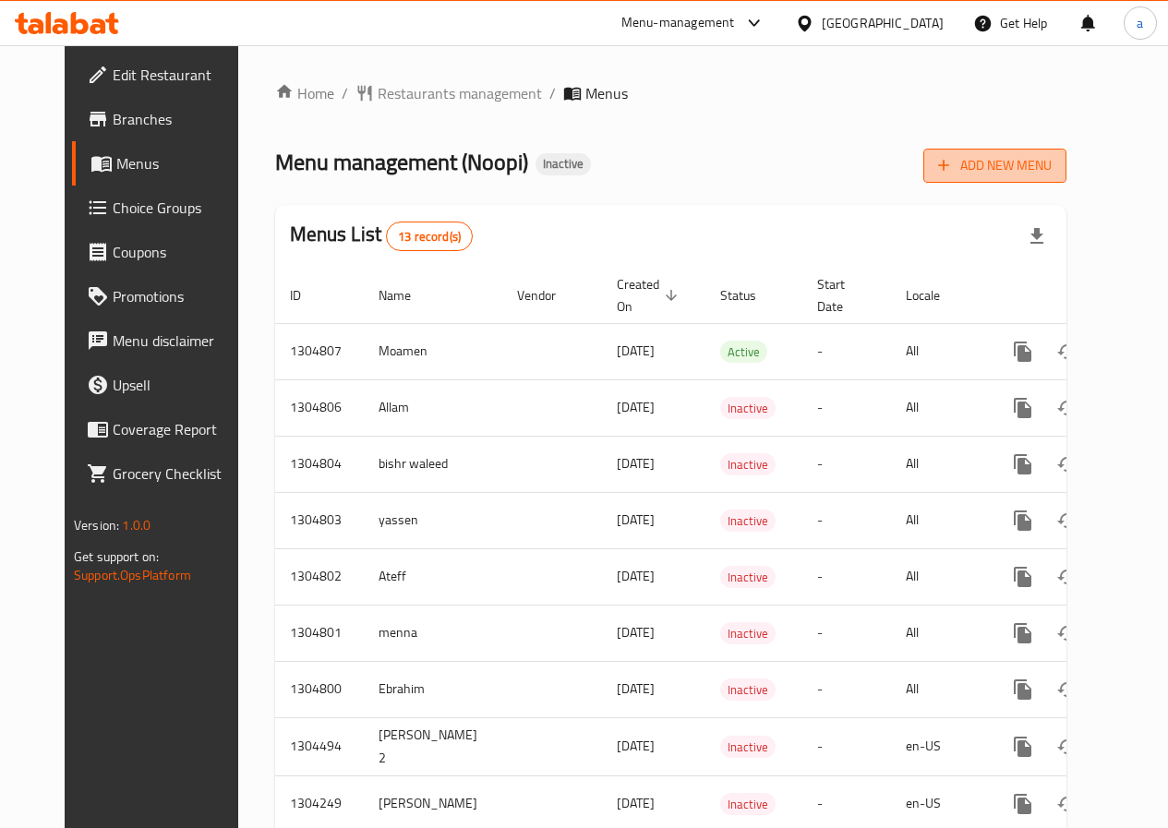
click at [953, 173] on icon "button" at bounding box center [944, 165] width 18 height 18
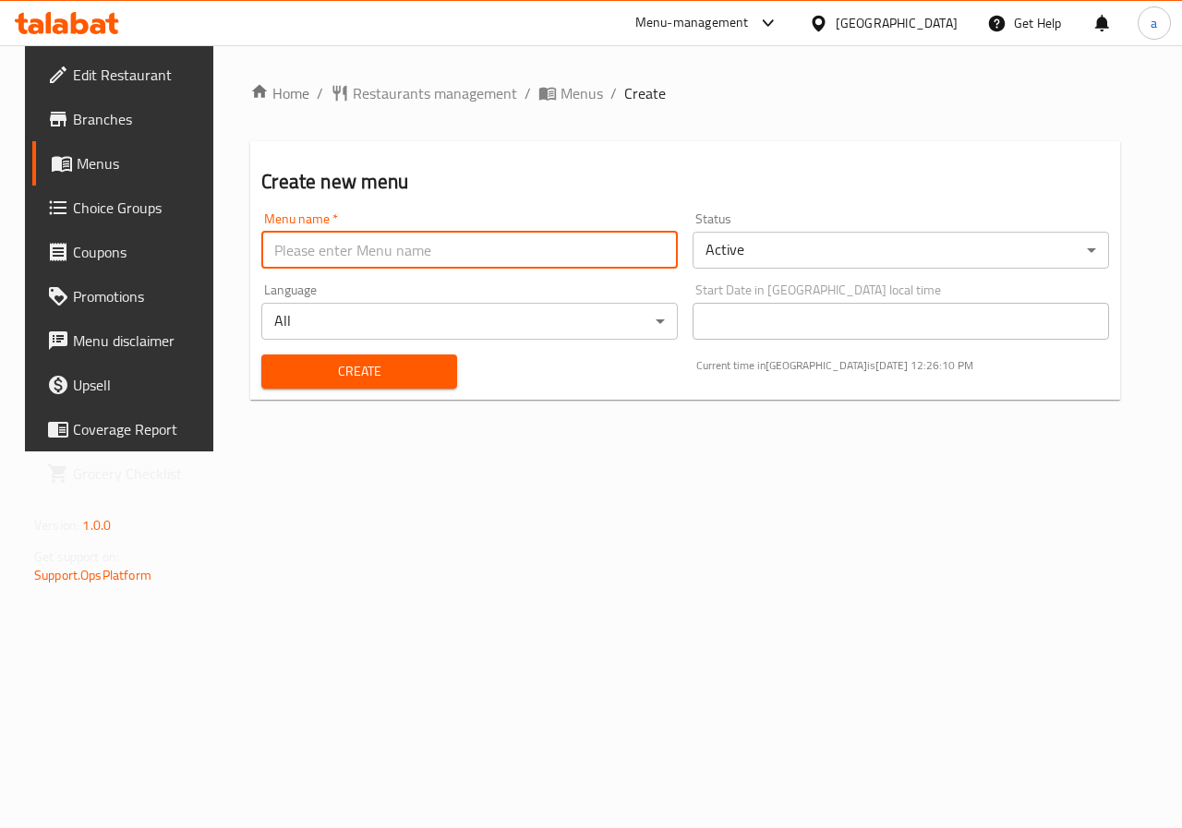
click at [567, 250] on input "text" at bounding box center [469, 250] width 417 height 37
type input "ش"
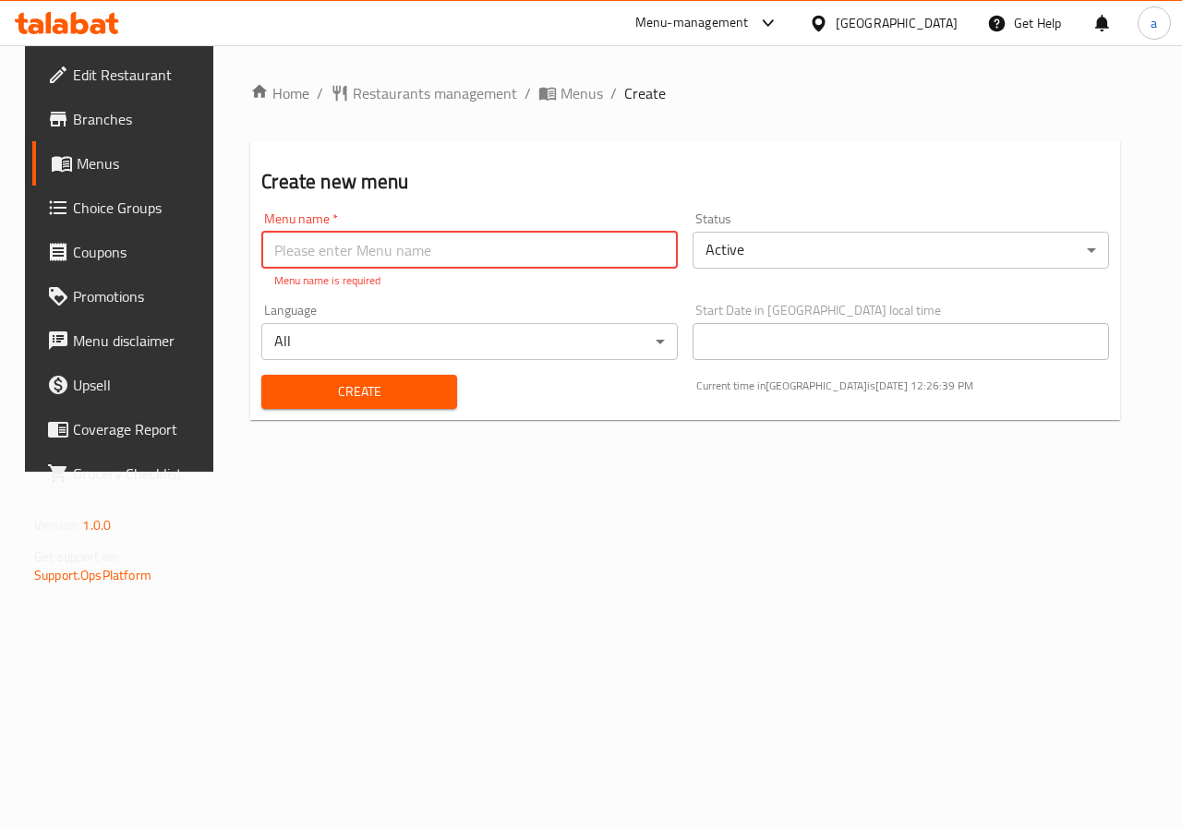
paste input "[PERSON_NAME] Abdelkodos [PERSON_NAME]"
type input "[PERSON_NAME]"
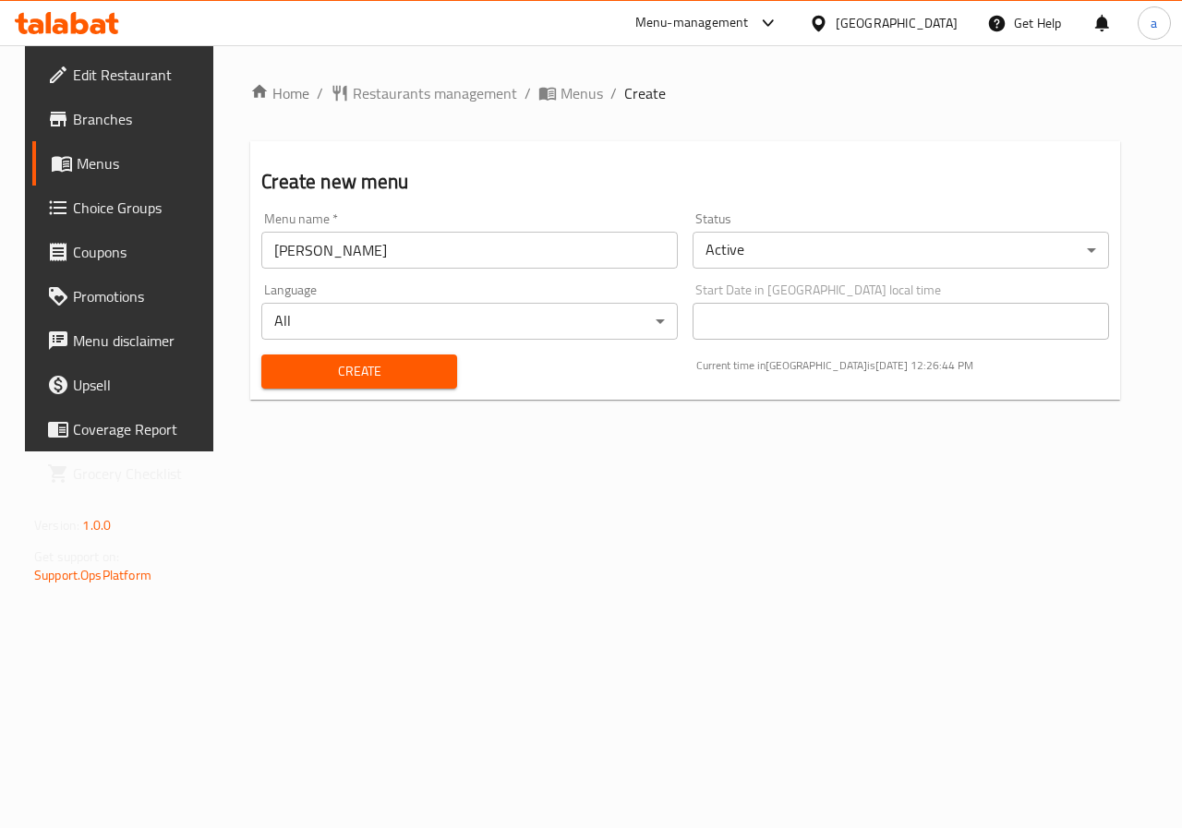
click at [761, 344] on div "Menu name   * [PERSON_NAME] name * Status Active ​ Language All ​ Start Date in…" at bounding box center [685, 300] width 863 height 191
drag, startPoint x: 409, startPoint y: 470, endPoint x: 418, endPoint y: 387, distance: 83.6
click at [418, 452] on div "Home / Restaurants management / Menus / Create Create new menu Menu name   * [P…" at bounding box center [685, 248] width 944 height 406
click at [383, 374] on span "Create" at bounding box center [358, 371] width 165 height 23
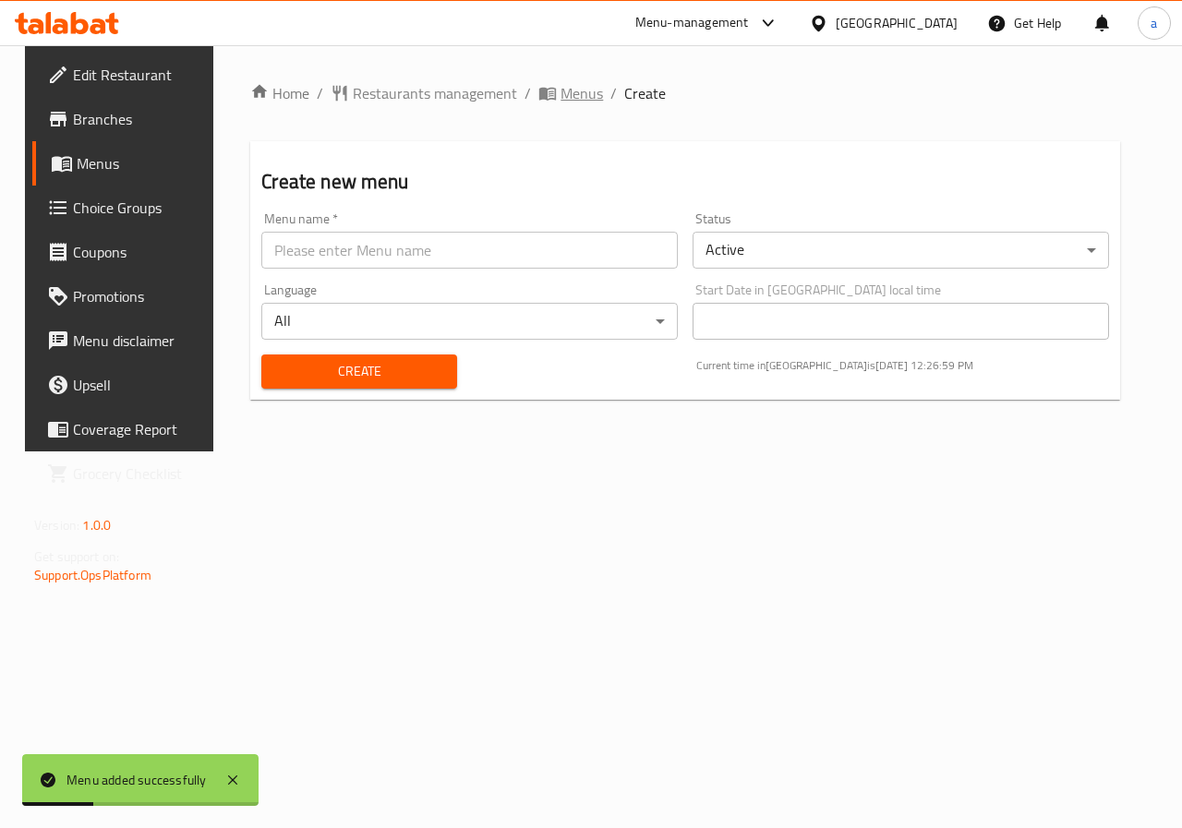
click at [561, 94] on span "Menus" at bounding box center [582, 93] width 42 height 22
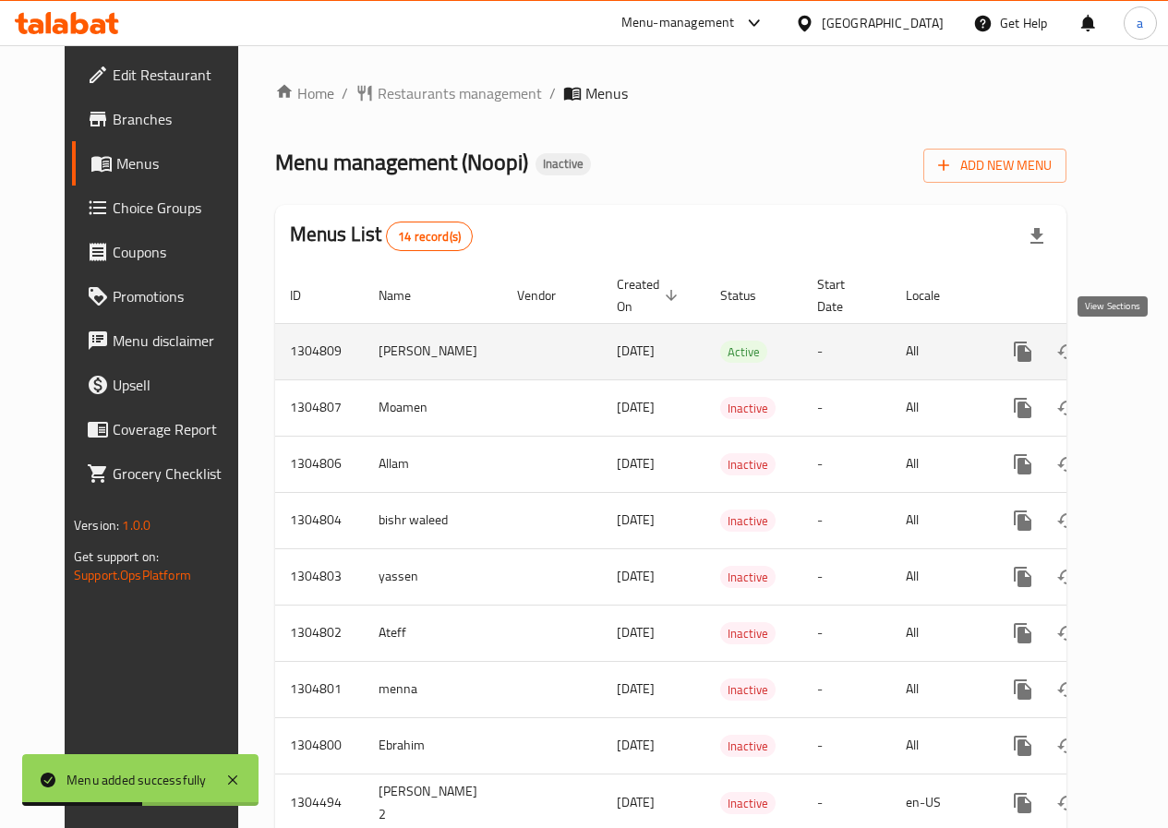
click at [1148, 351] on icon "enhanced table" at bounding box center [1156, 352] width 17 height 17
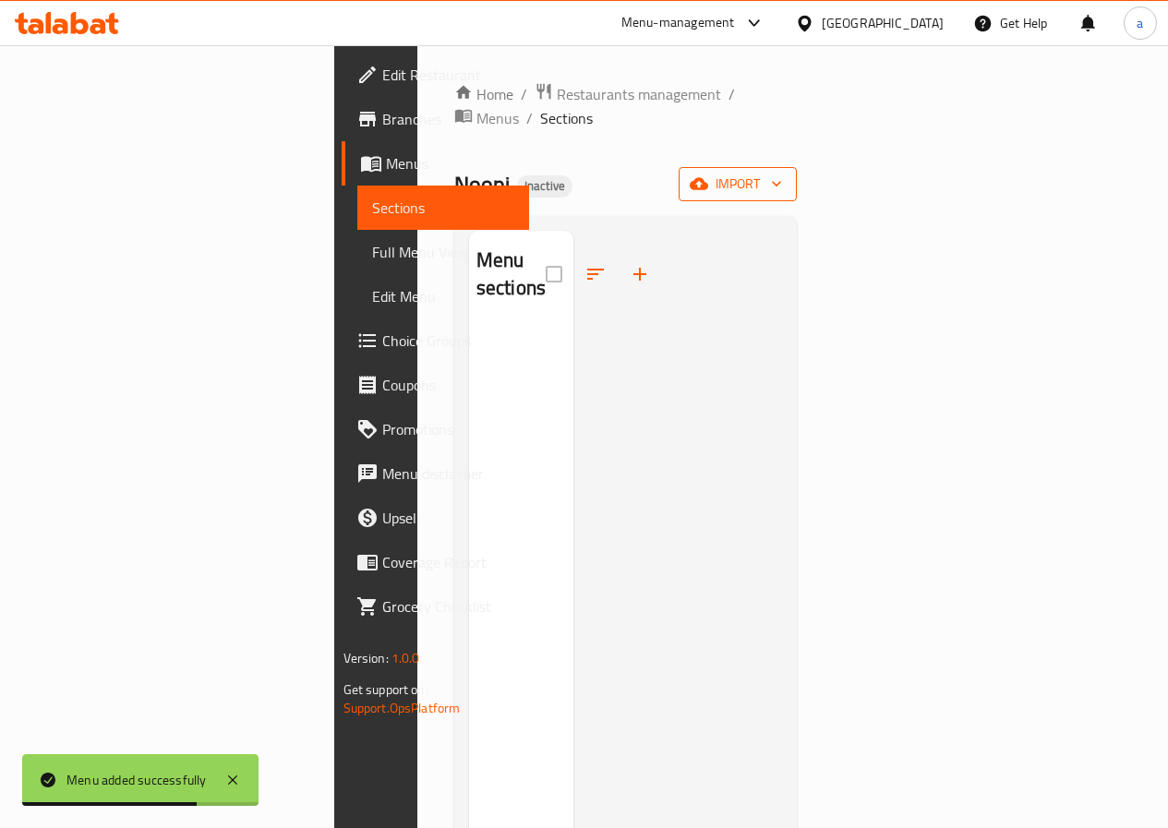
click at [782, 173] on span "import" at bounding box center [738, 184] width 89 height 23
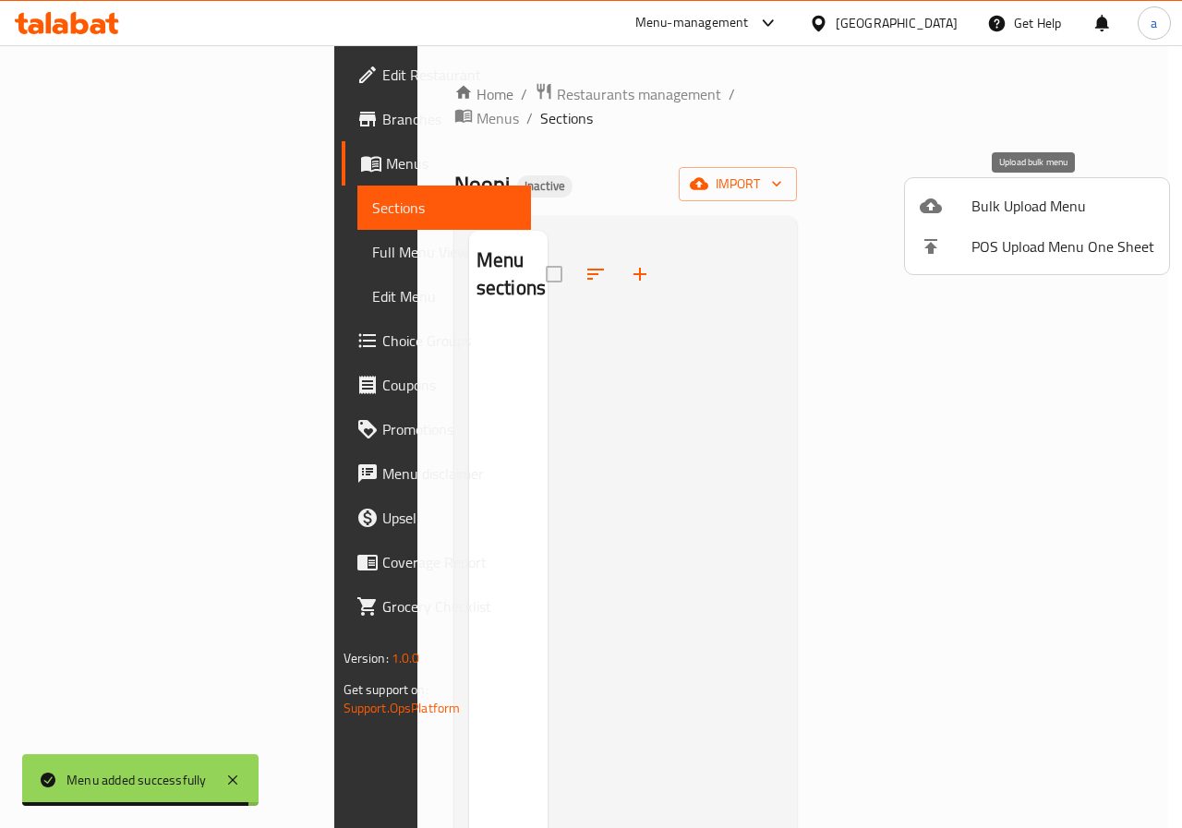
click at [1023, 212] on span "Bulk Upload Menu" at bounding box center [1063, 206] width 183 height 22
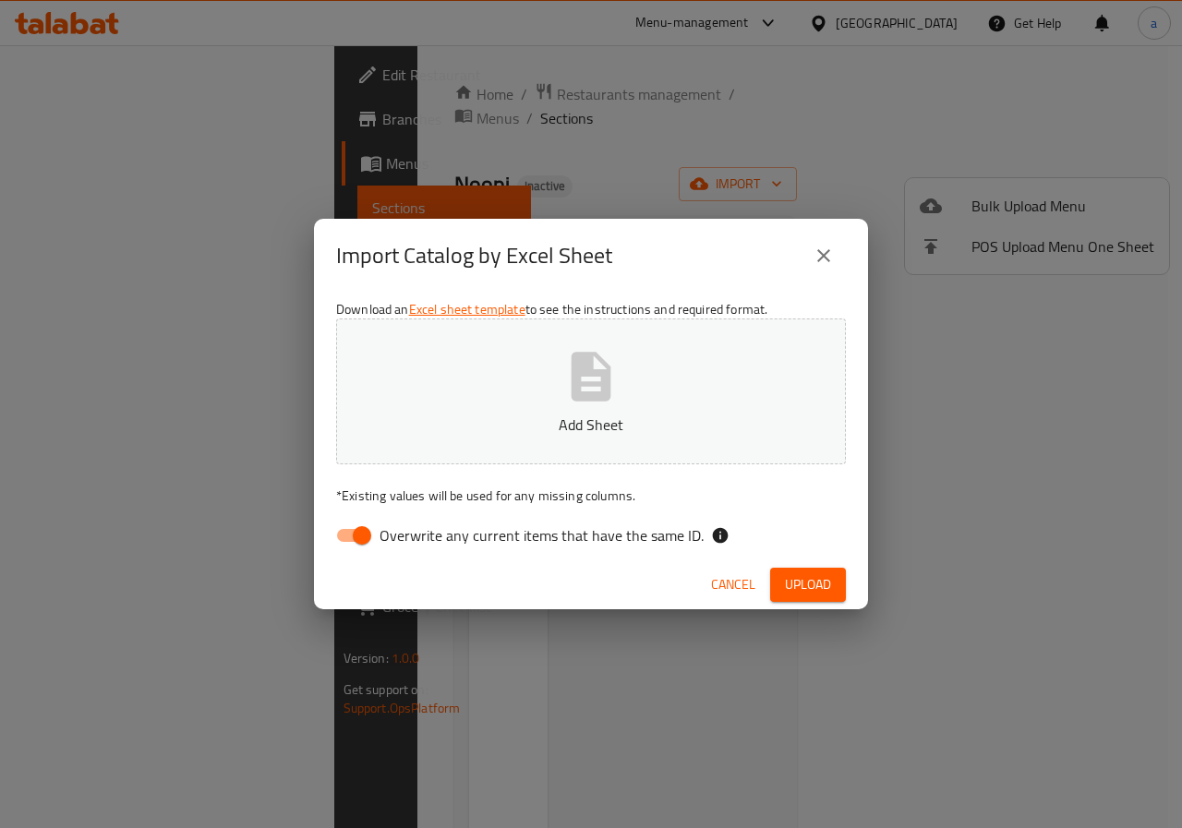
click at [606, 420] on p "Add Sheet" at bounding box center [591, 425] width 453 height 22
click at [364, 529] on input "Overwrite any current items that have the same ID." at bounding box center [361, 535] width 105 height 35
checkbox input "false"
click at [801, 583] on span "Upload" at bounding box center [808, 584] width 46 height 23
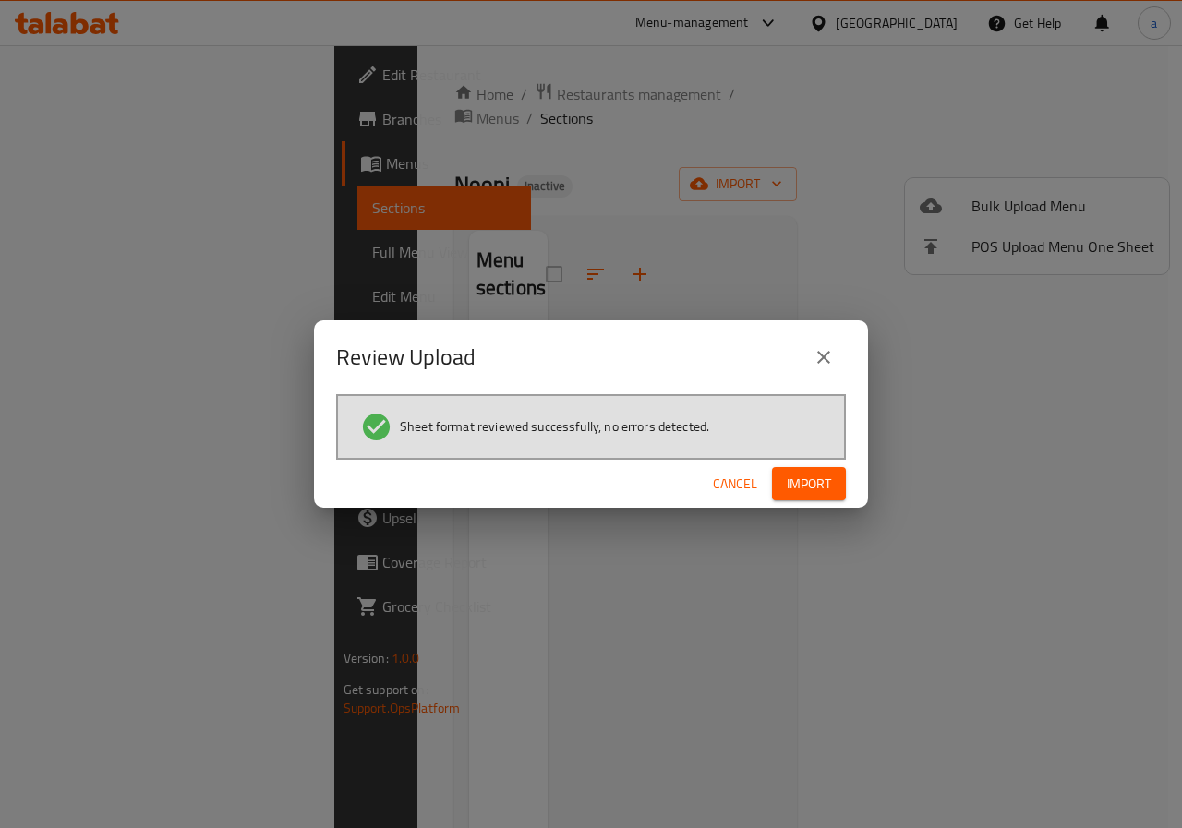
click at [822, 486] on span "Import" at bounding box center [809, 484] width 44 height 23
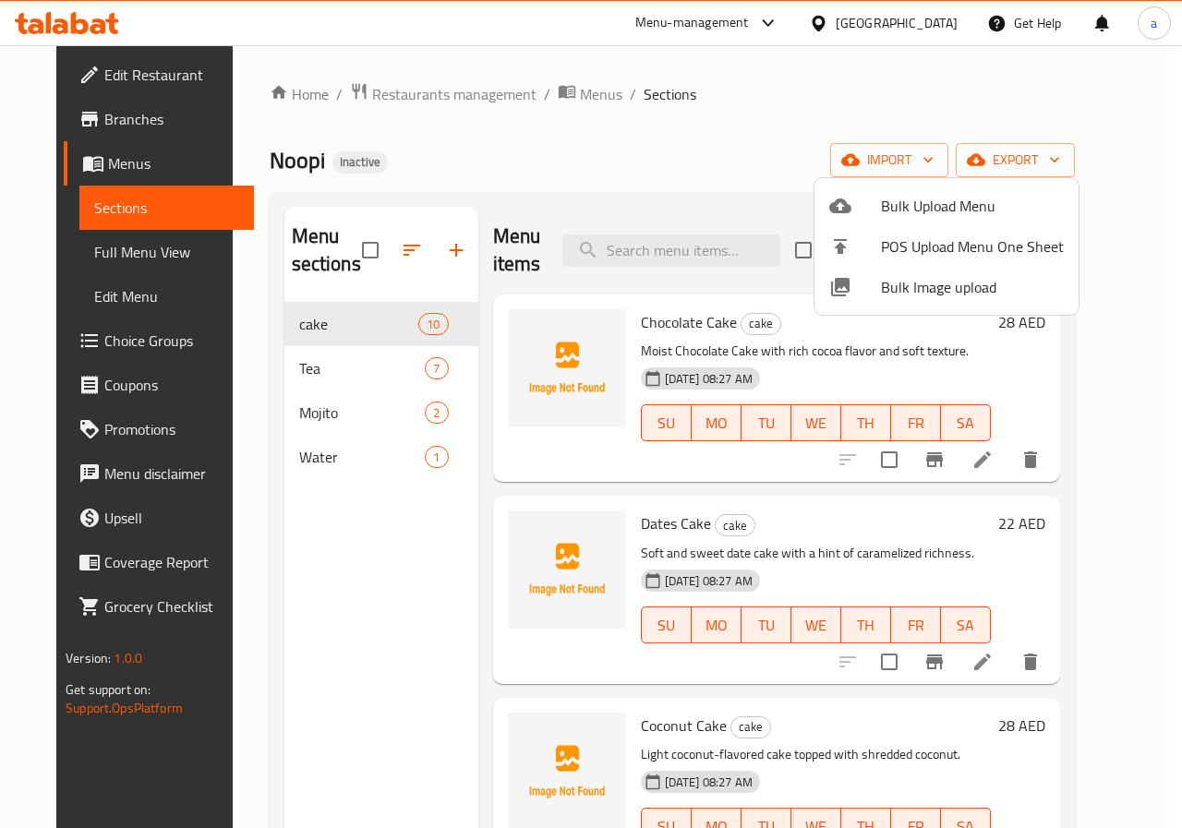
click at [360, 254] on div at bounding box center [591, 414] width 1182 height 828
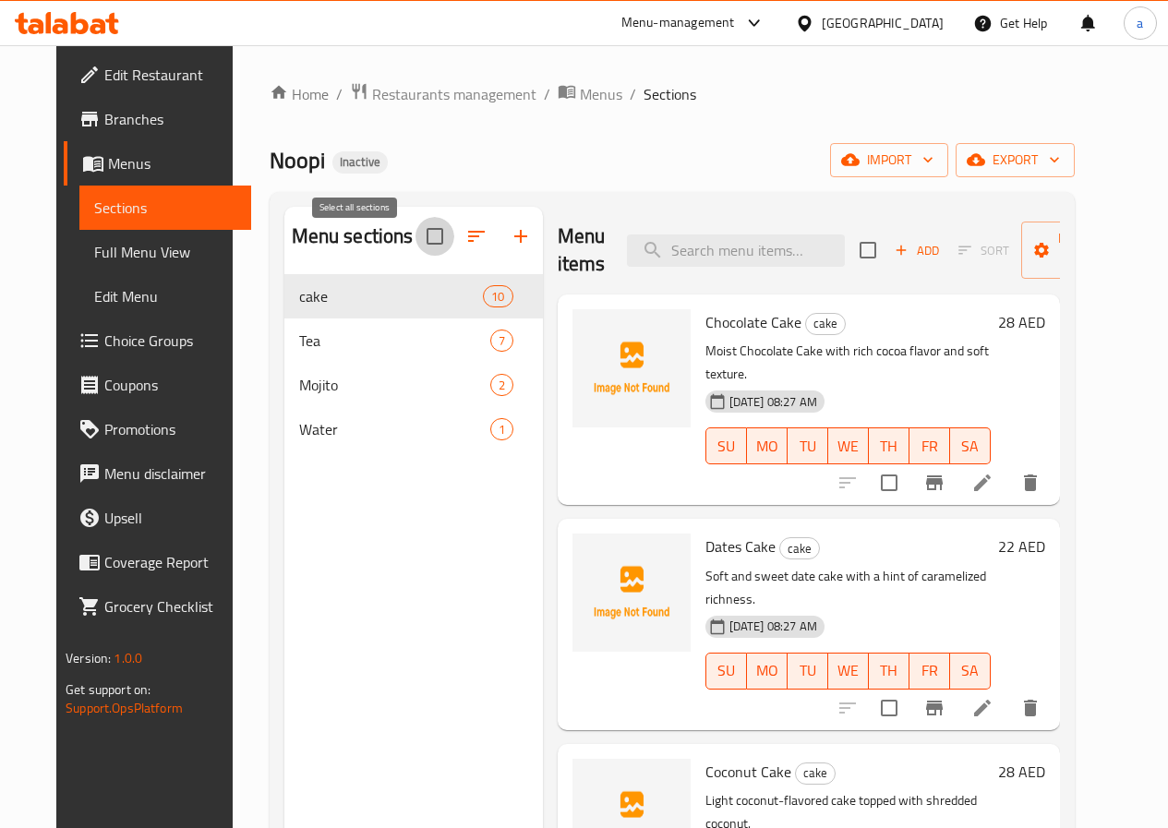
click at [416, 254] on input "checkbox" at bounding box center [435, 236] width 39 height 39
click at [416, 245] on input "checkbox" at bounding box center [435, 236] width 39 height 39
checkbox input "false"
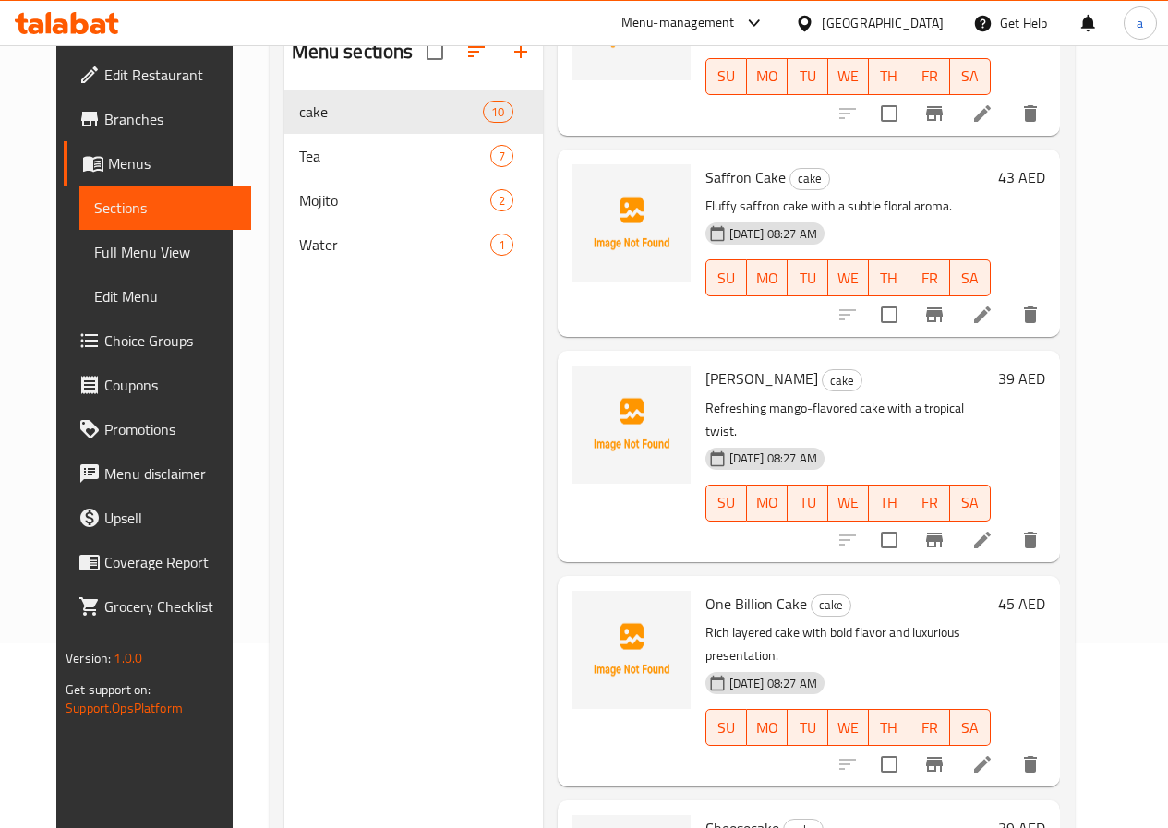
scroll to position [259, 0]
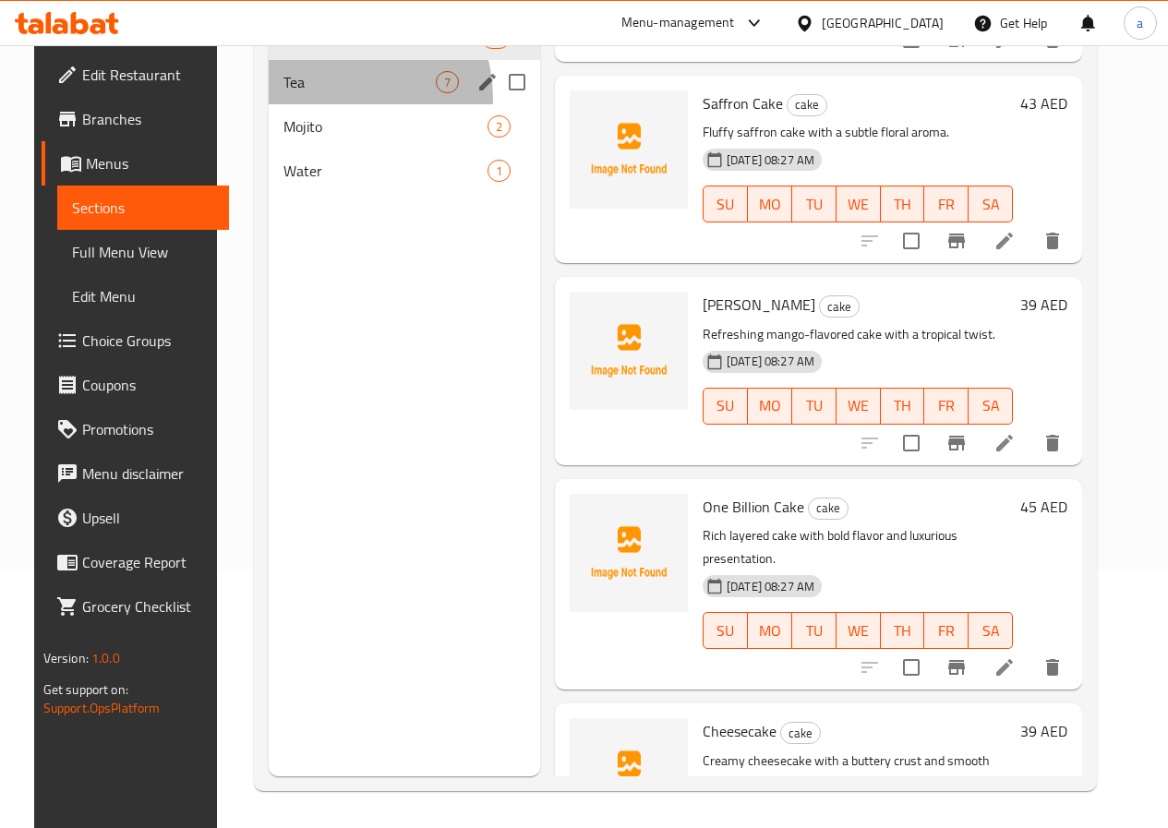
click at [319, 104] on div "Tea 7" at bounding box center [405, 82] width 272 height 44
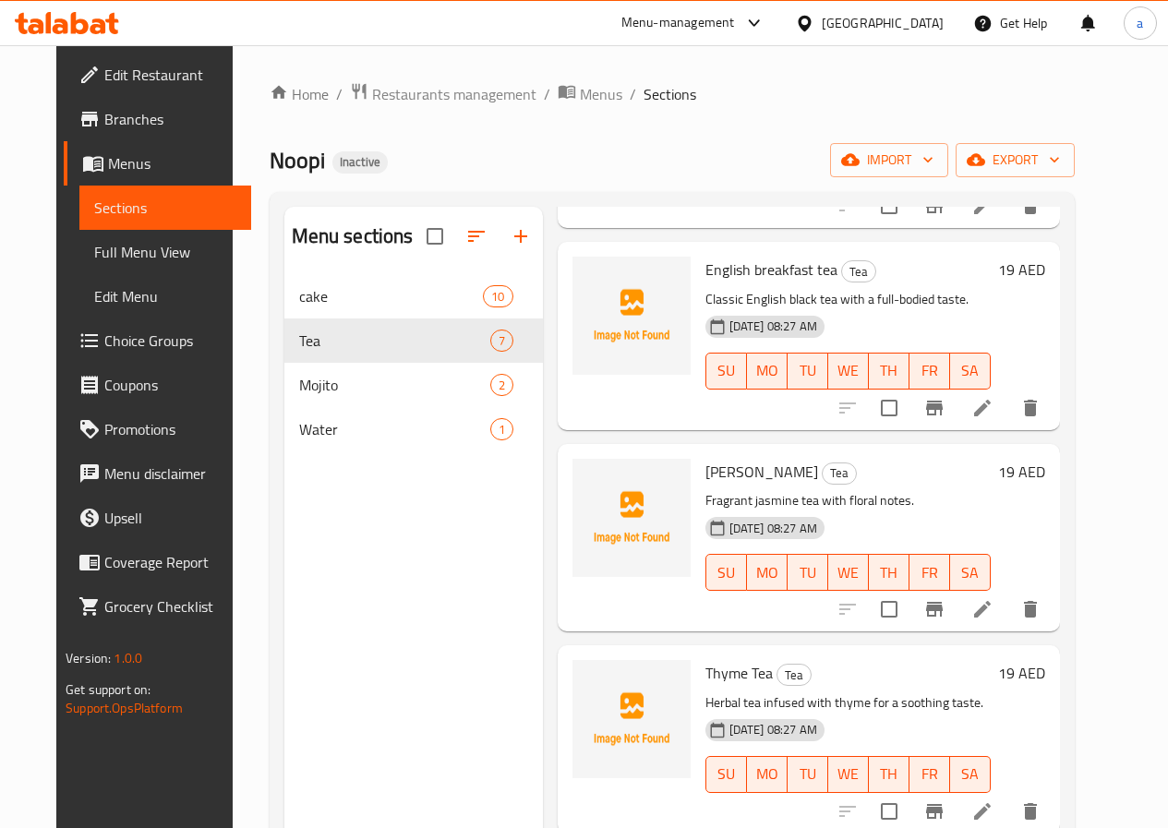
scroll to position [92, 0]
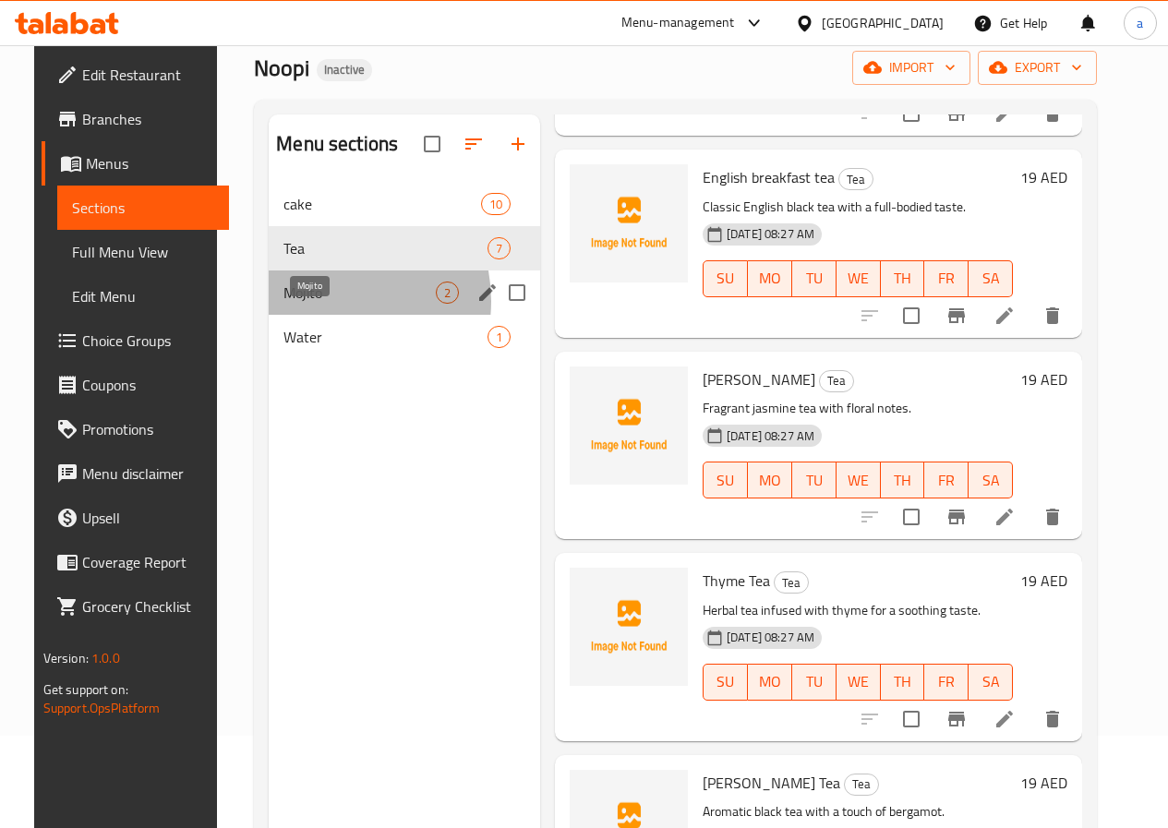
click at [301, 304] on span "Mojito" at bounding box center [360, 293] width 152 height 22
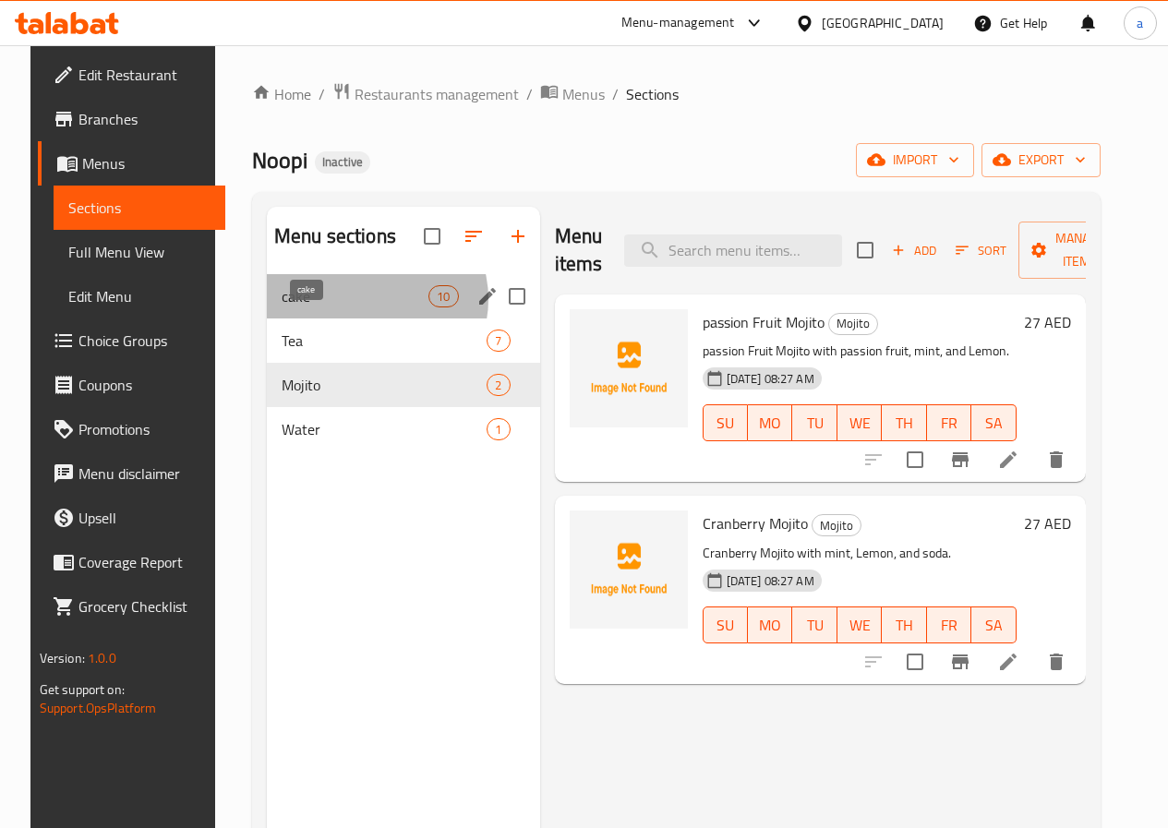
click at [351, 308] on span "cake" at bounding box center [355, 296] width 147 height 22
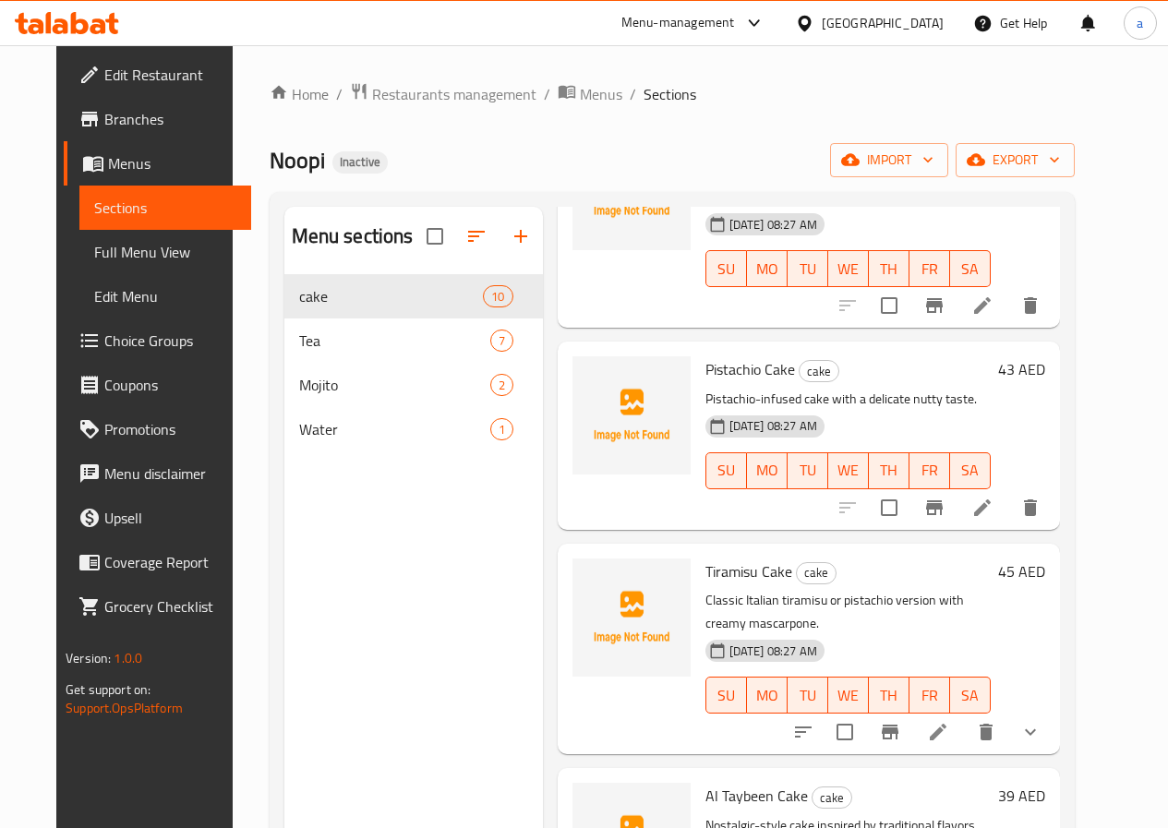
scroll to position [646, 0]
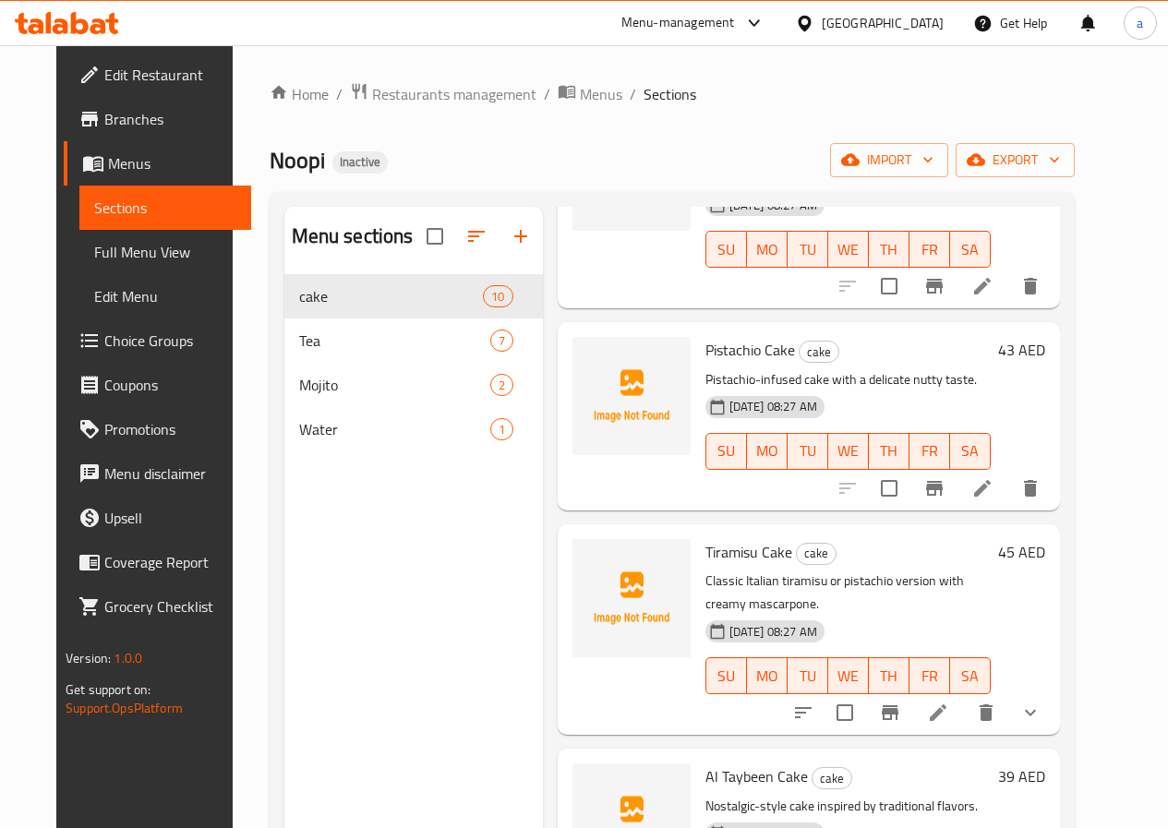
click at [706, 538] on span "Tiramisu Cake" at bounding box center [749, 552] width 87 height 28
click at [815, 702] on icon "sort-choices" at bounding box center [803, 713] width 22 height 22
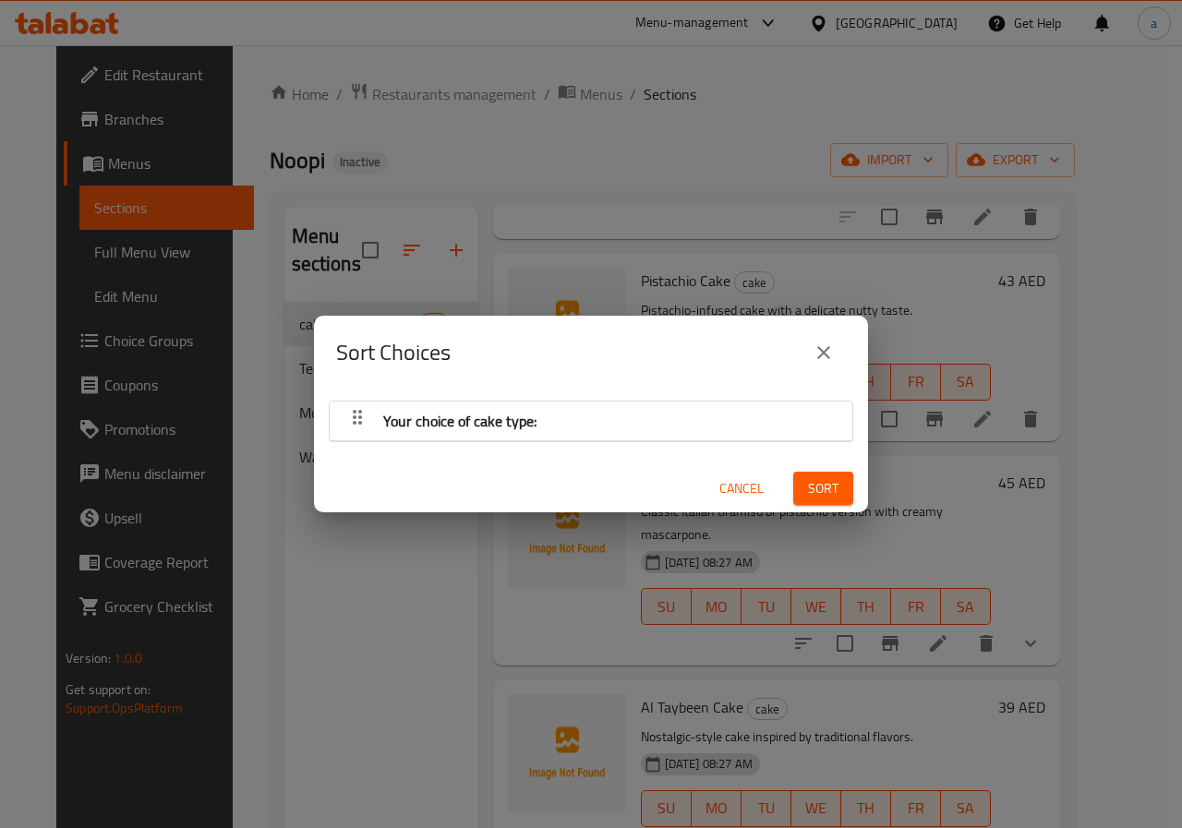
click at [694, 419] on div "Your choice of cake type:" at bounding box center [591, 421] width 504 height 44
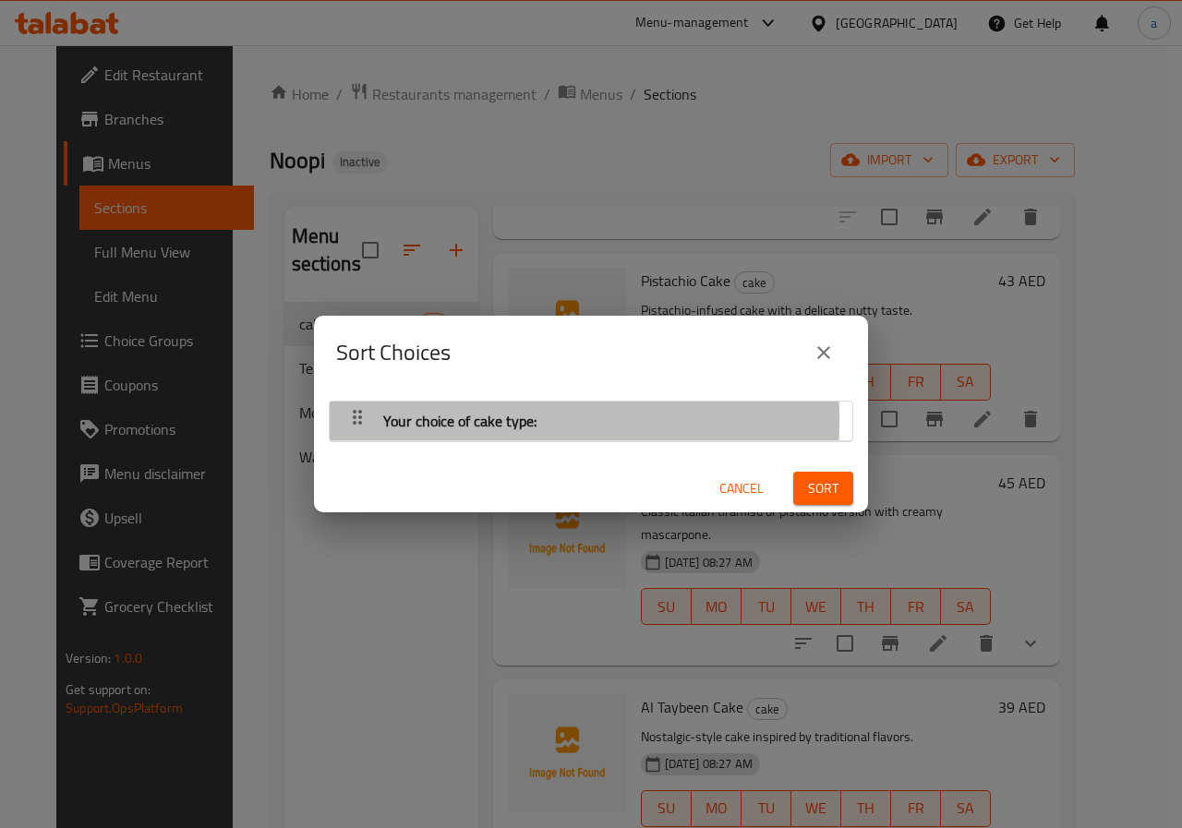
click at [338, 418] on div "Your choice of cake type:" at bounding box center [591, 422] width 523 height 40
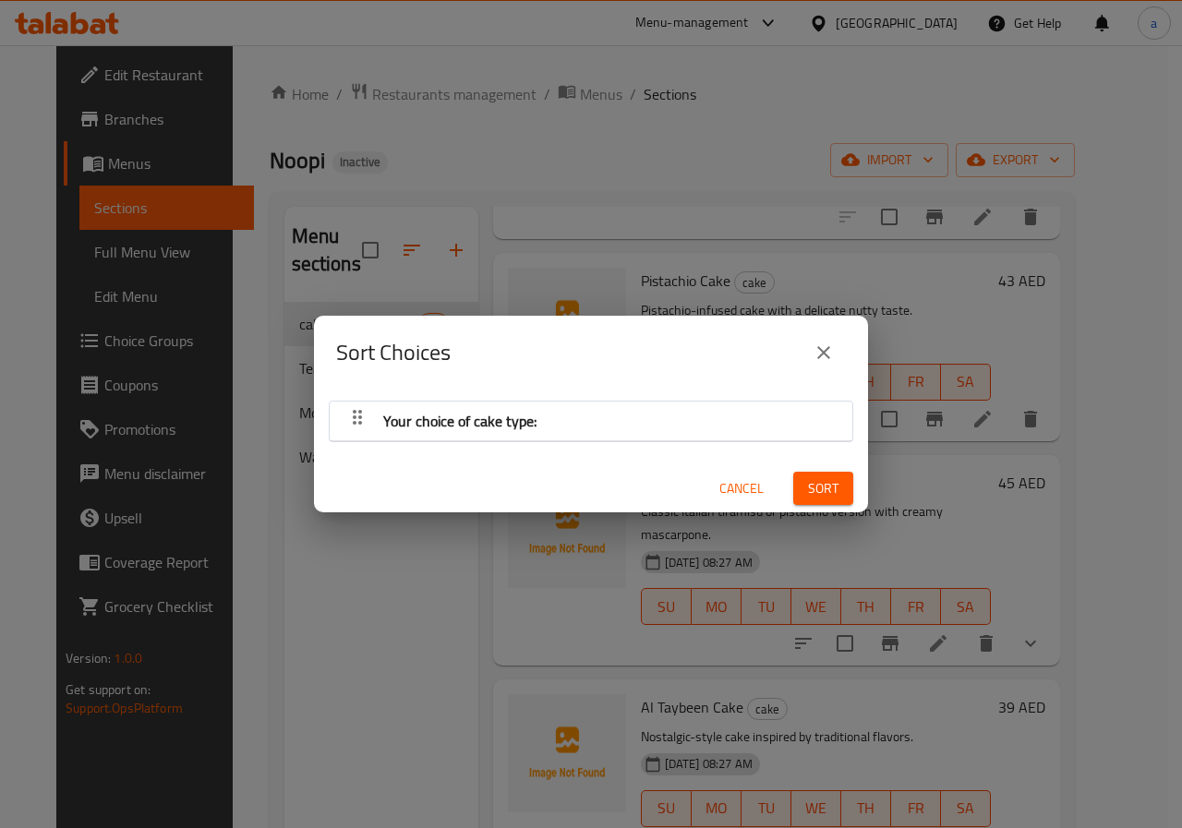
click at [349, 415] on icon "button" at bounding box center [357, 417] width 22 height 22
click at [837, 489] on button "Sort" at bounding box center [823, 489] width 60 height 34
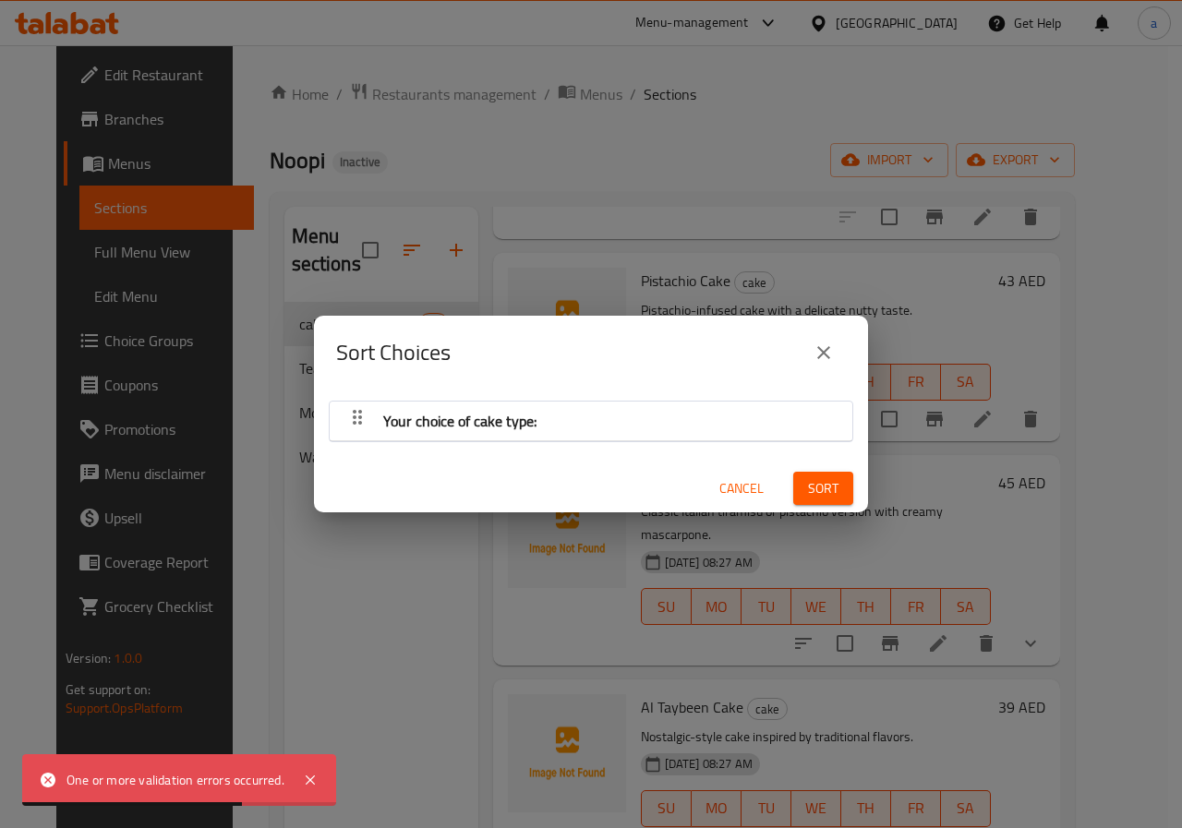
click at [699, 401] on div "Your choice of cake type:" at bounding box center [591, 421] width 504 height 44
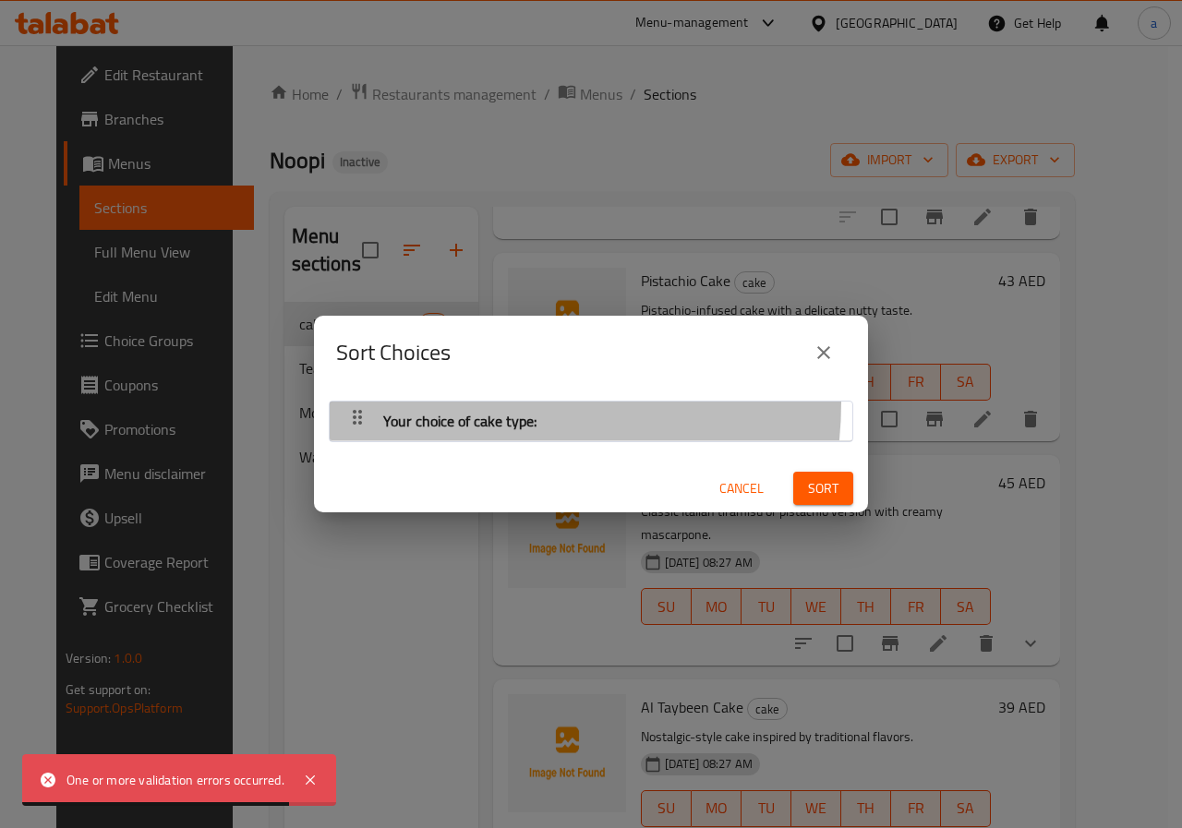
click at [442, 401] on div "Your choice of cake type:" at bounding box center [460, 421] width 168 height 44
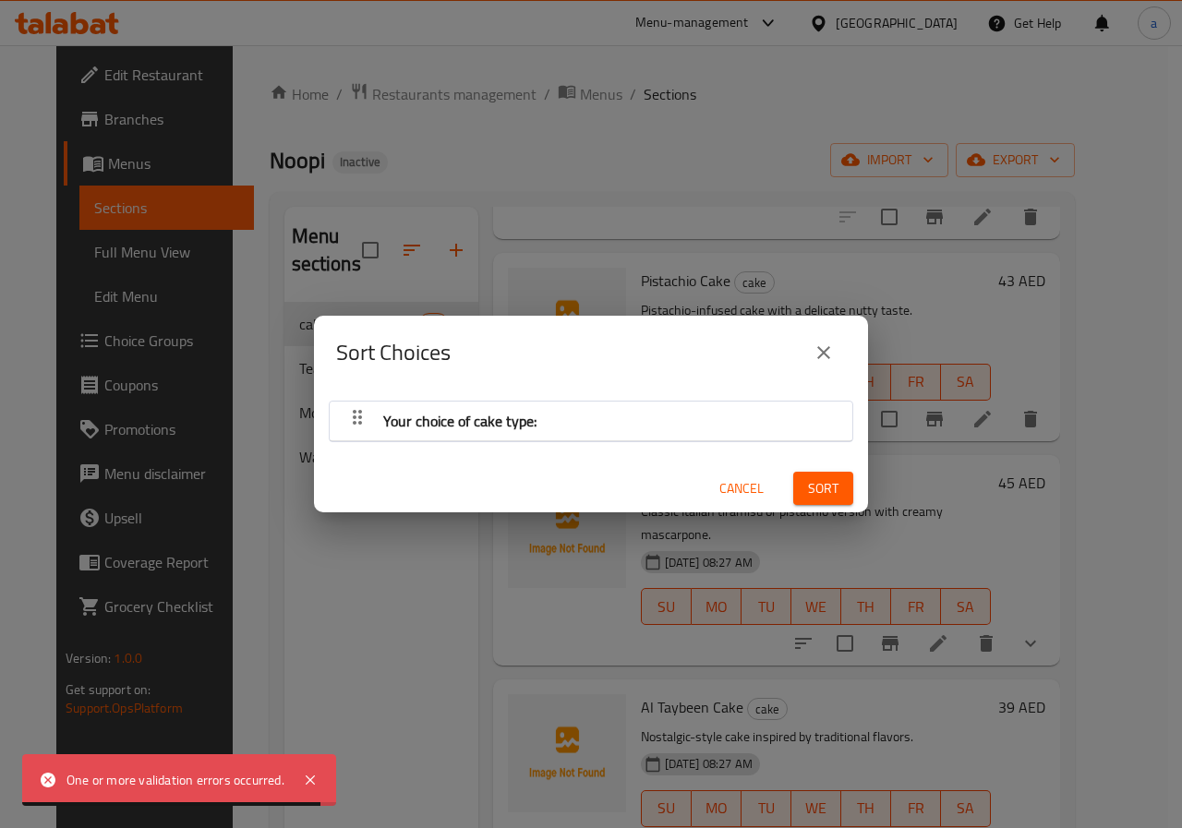
click at [454, 407] on span "Your choice of cake type:" at bounding box center [459, 421] width 153 height 28
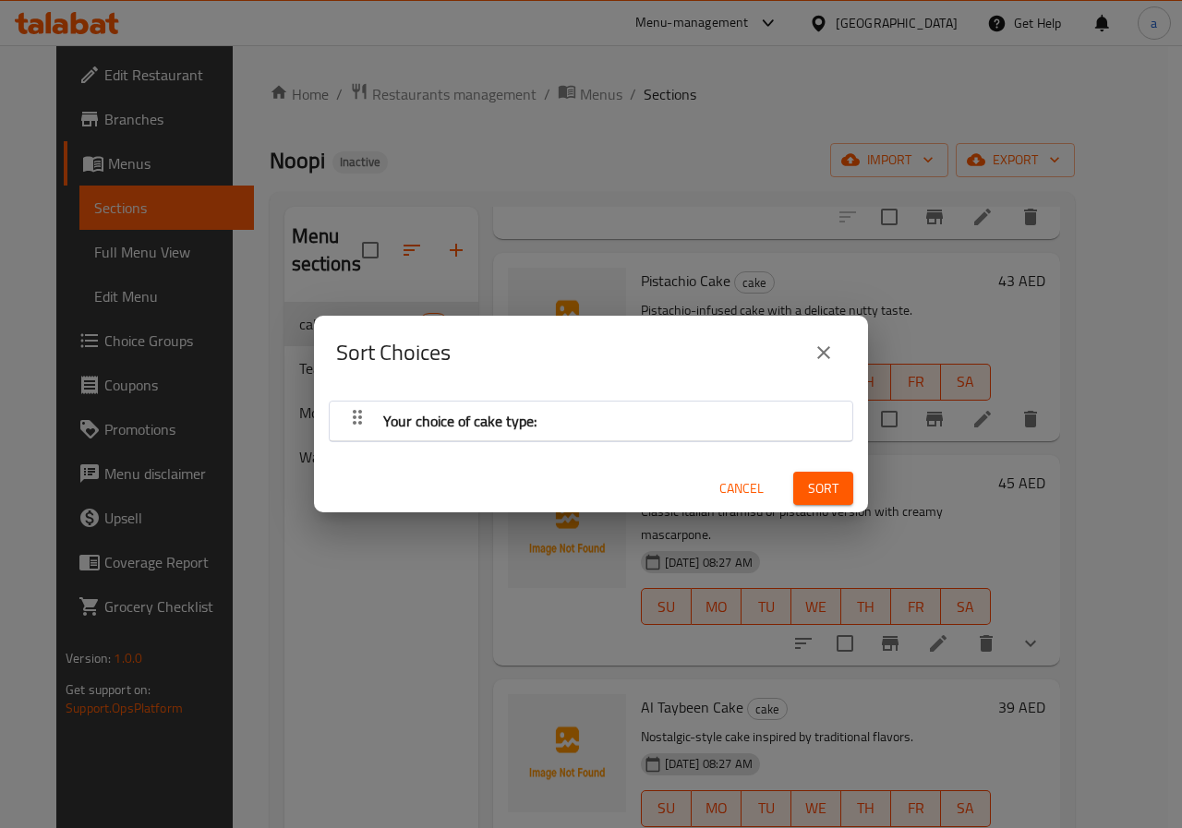
click at [815, 345] on icon "close" at bounding box center [824, 353] width 22 height 22
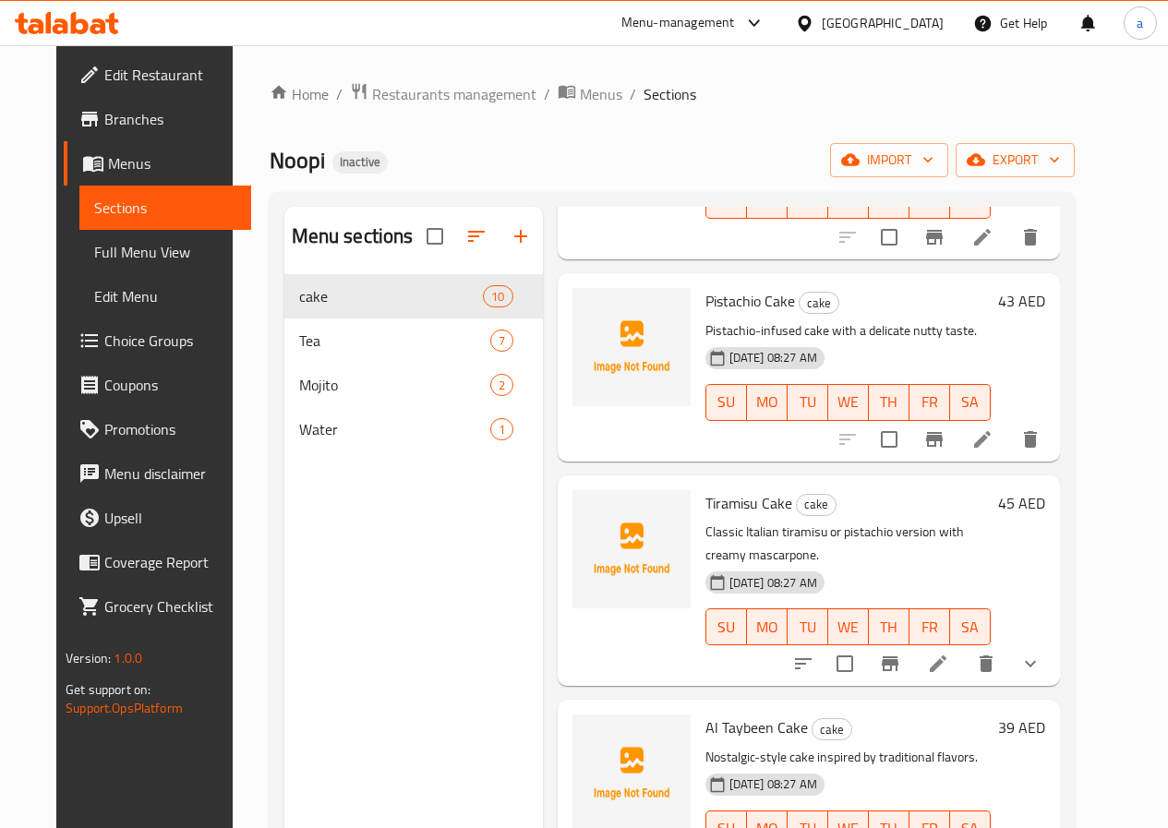
scroll to position [739, 0]
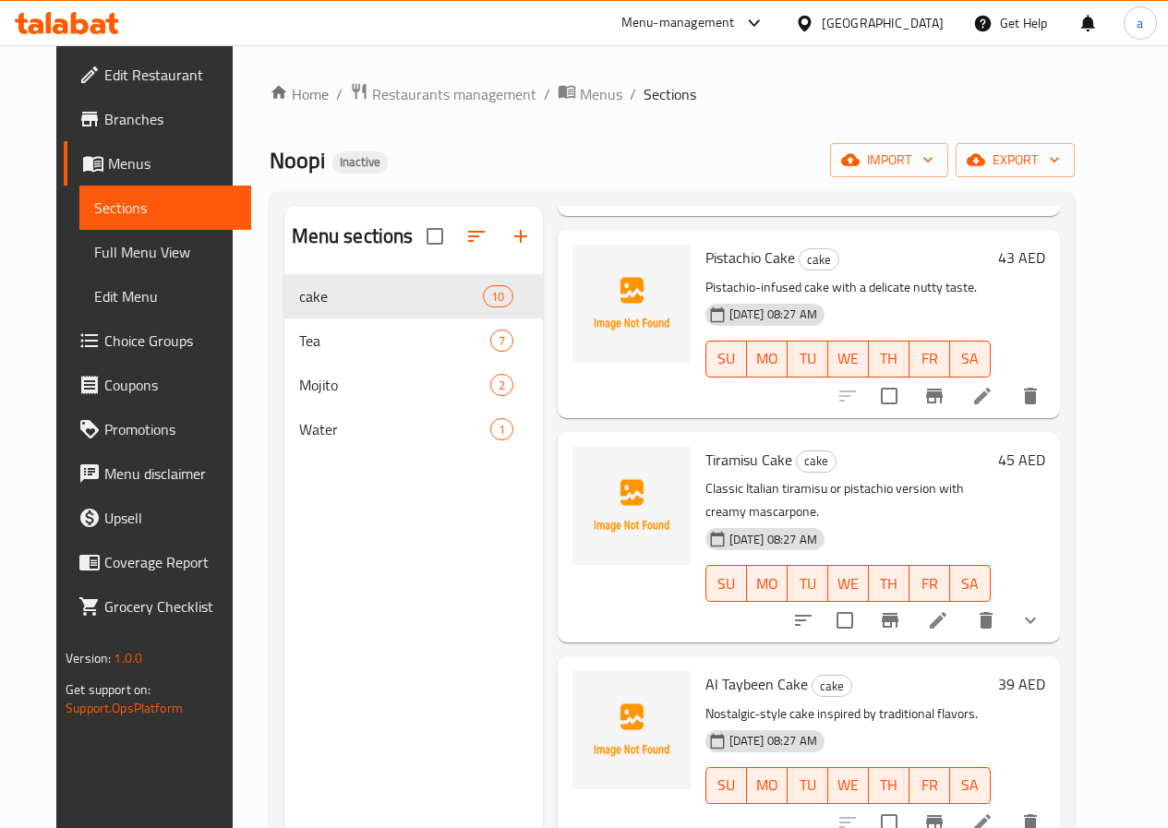
click at [706, 446] on span "Tiramisu Cake" at bounding box center [749, 460] width 87 height 28
click at [949, 610] on icon at bounding box center [938, 621] width 22 height 22
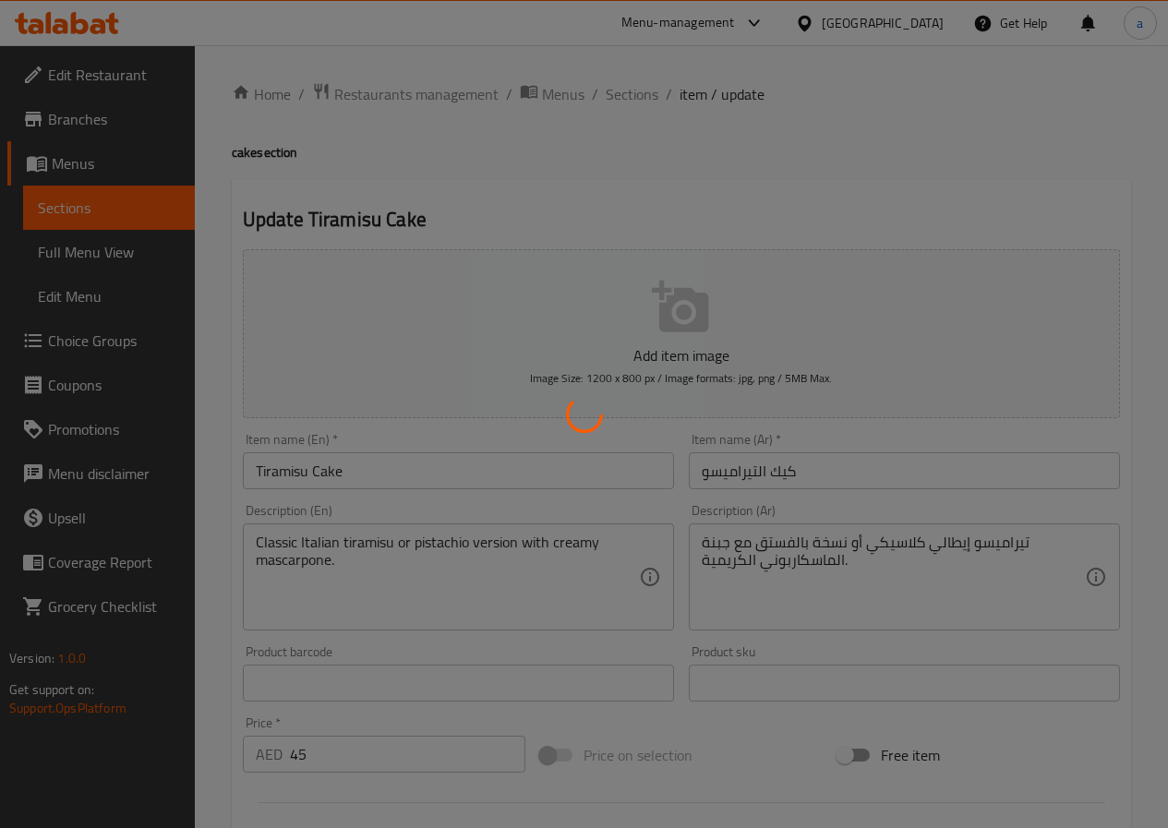
type input "اختيارك لنوع الكعكة:"
type input "1"
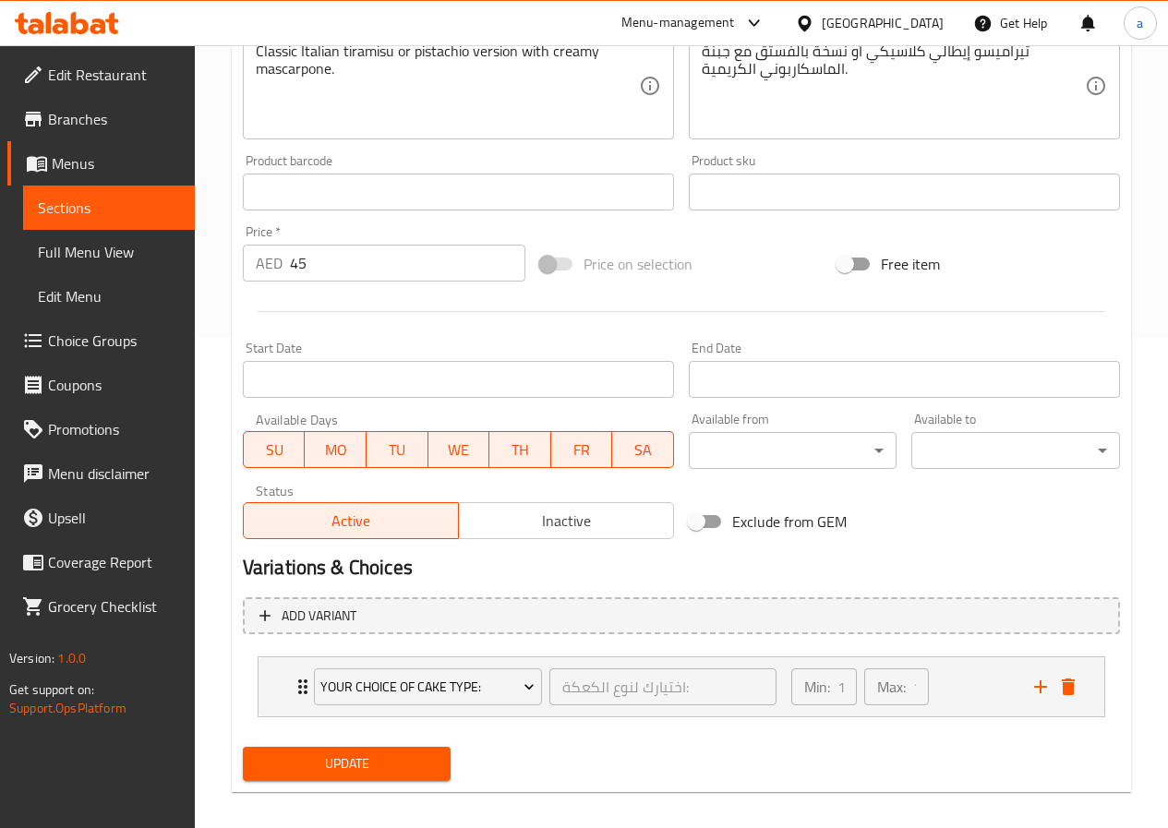
scroll to position [507, 0]
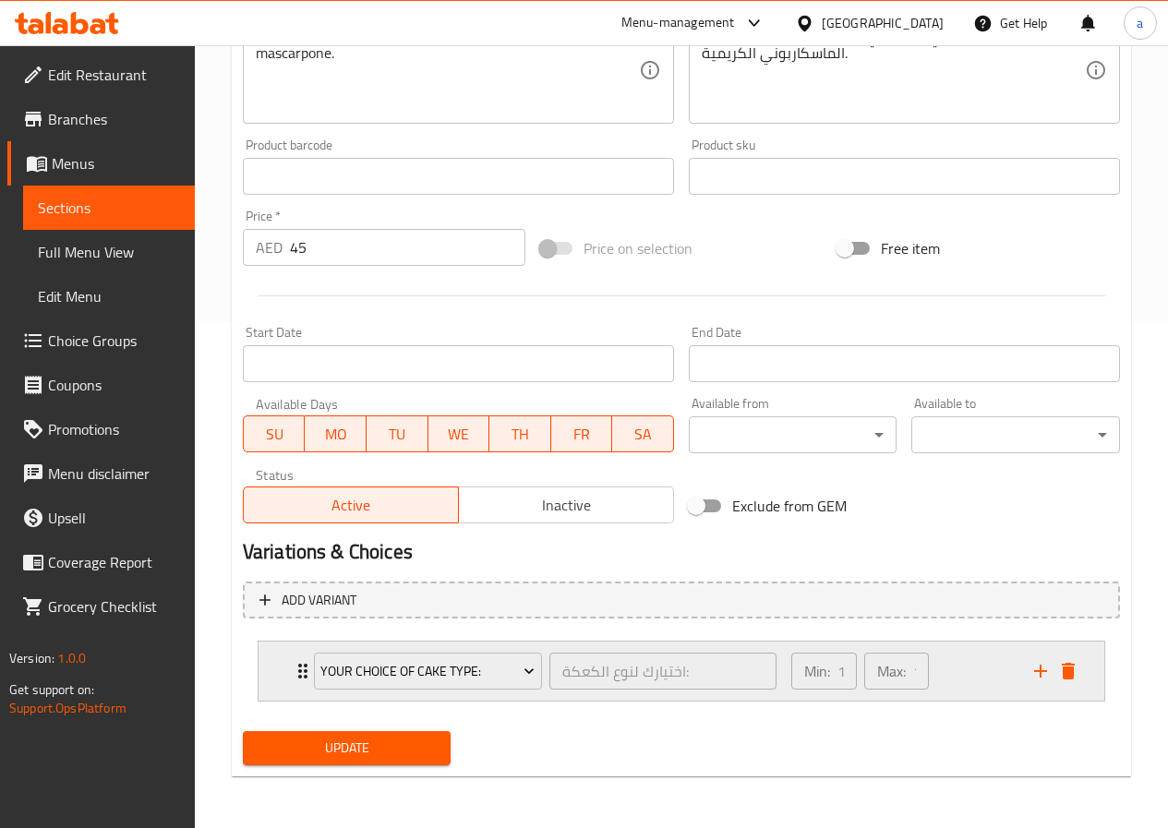
click at [909, 662] on div "Max: 1 ​" at bounding box center [896, 671] width 65 height 37
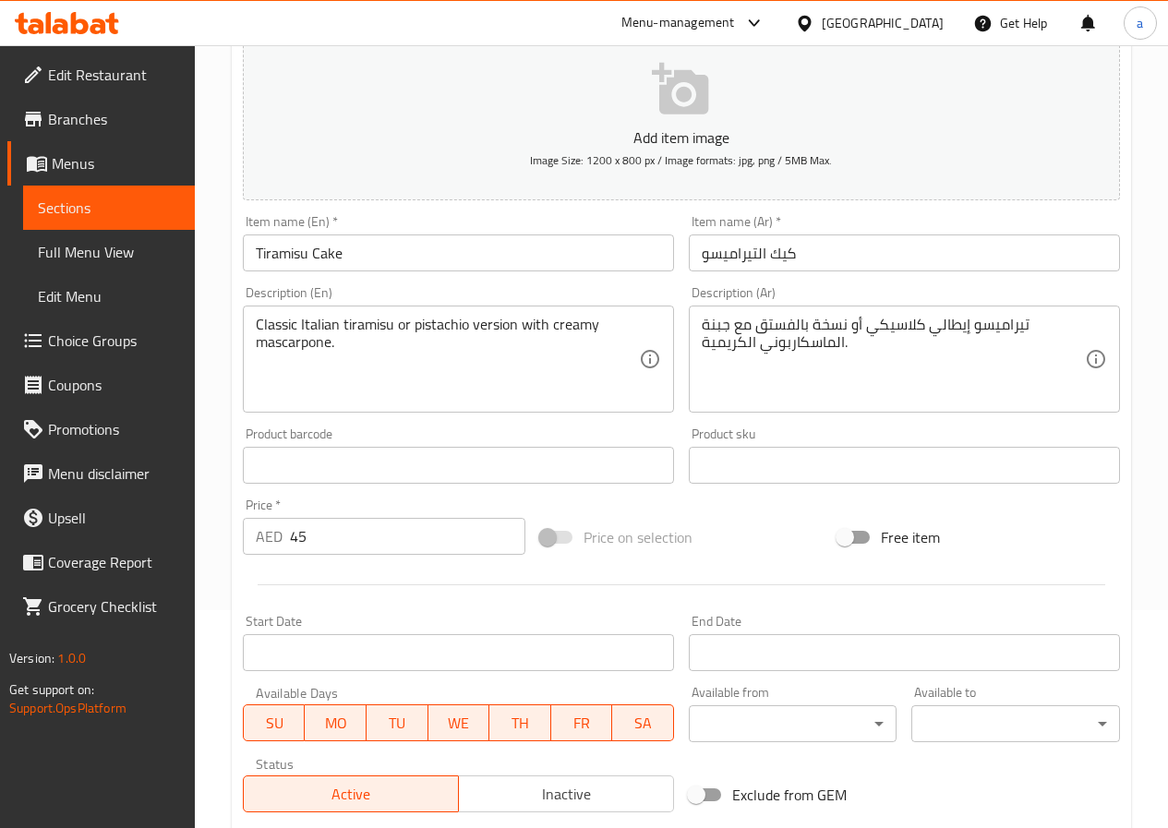
scroll to position [116, 0]
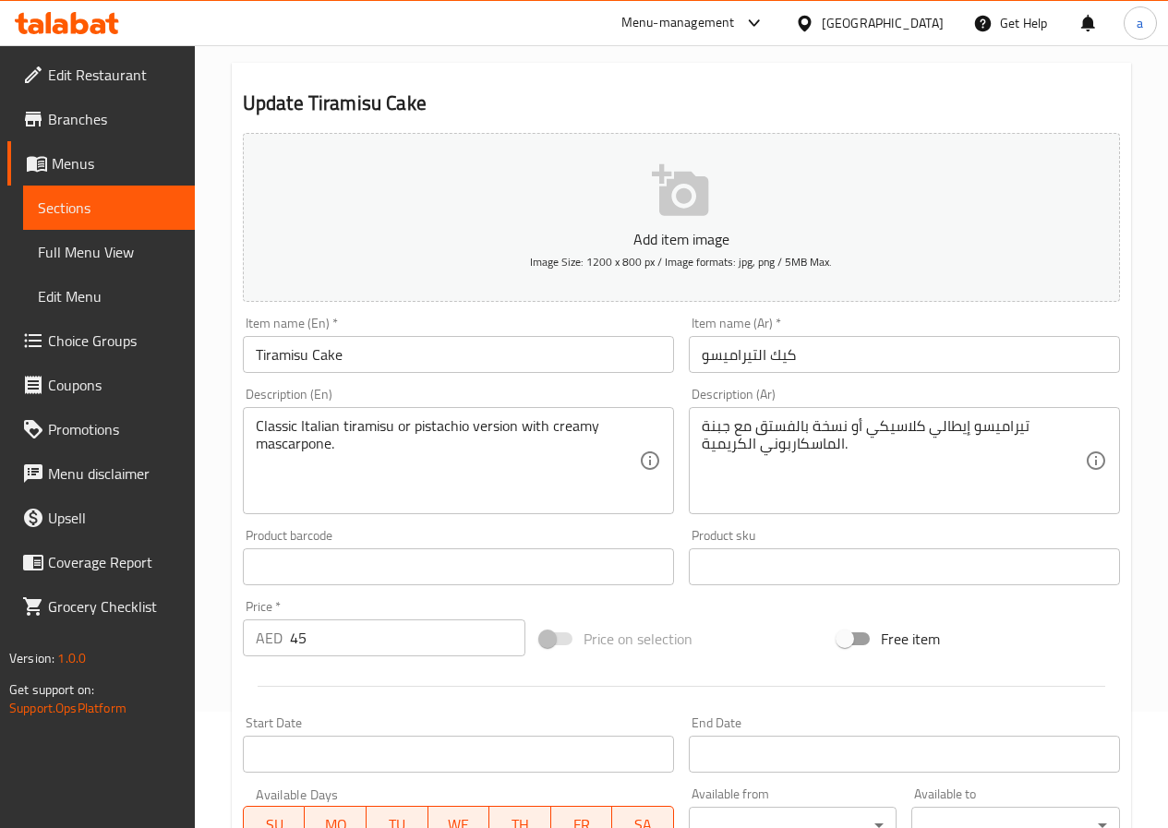
click at [81, 197] on span "Sections" at bounding box center [109, 208] width 142 height 22
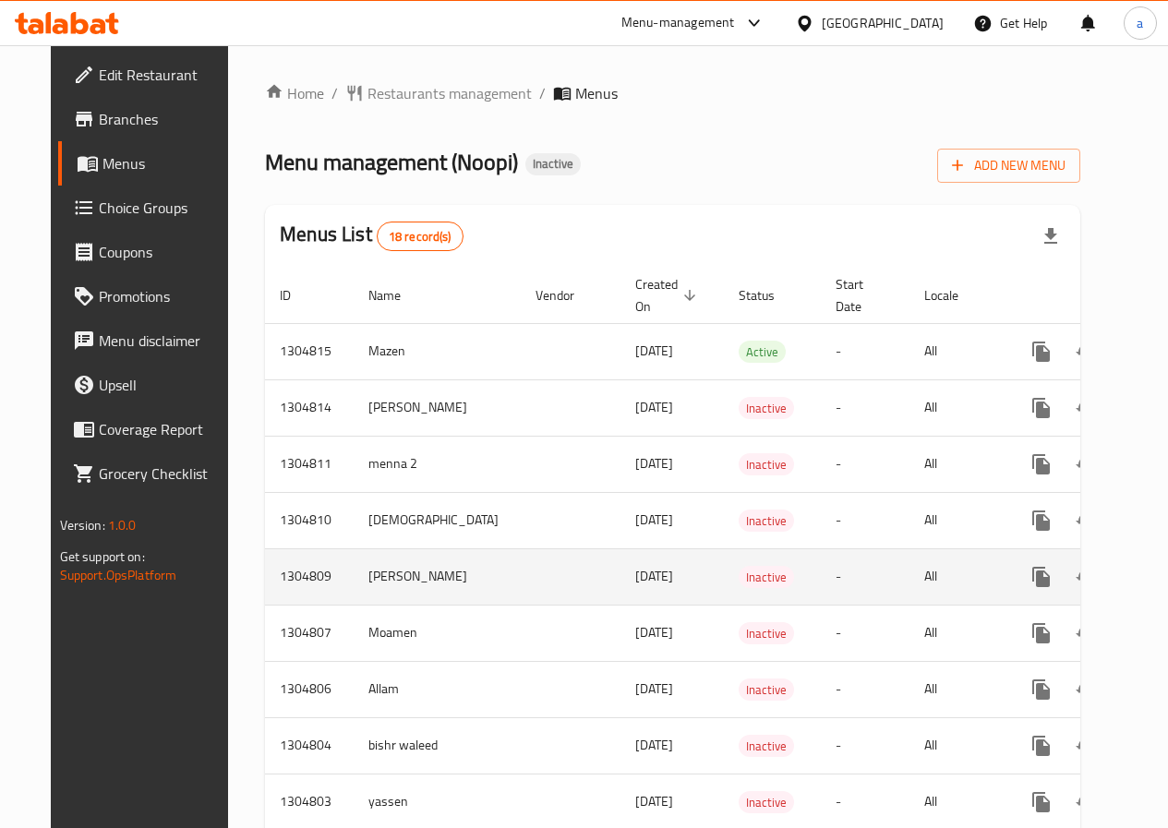
scroll to position [92, 0]
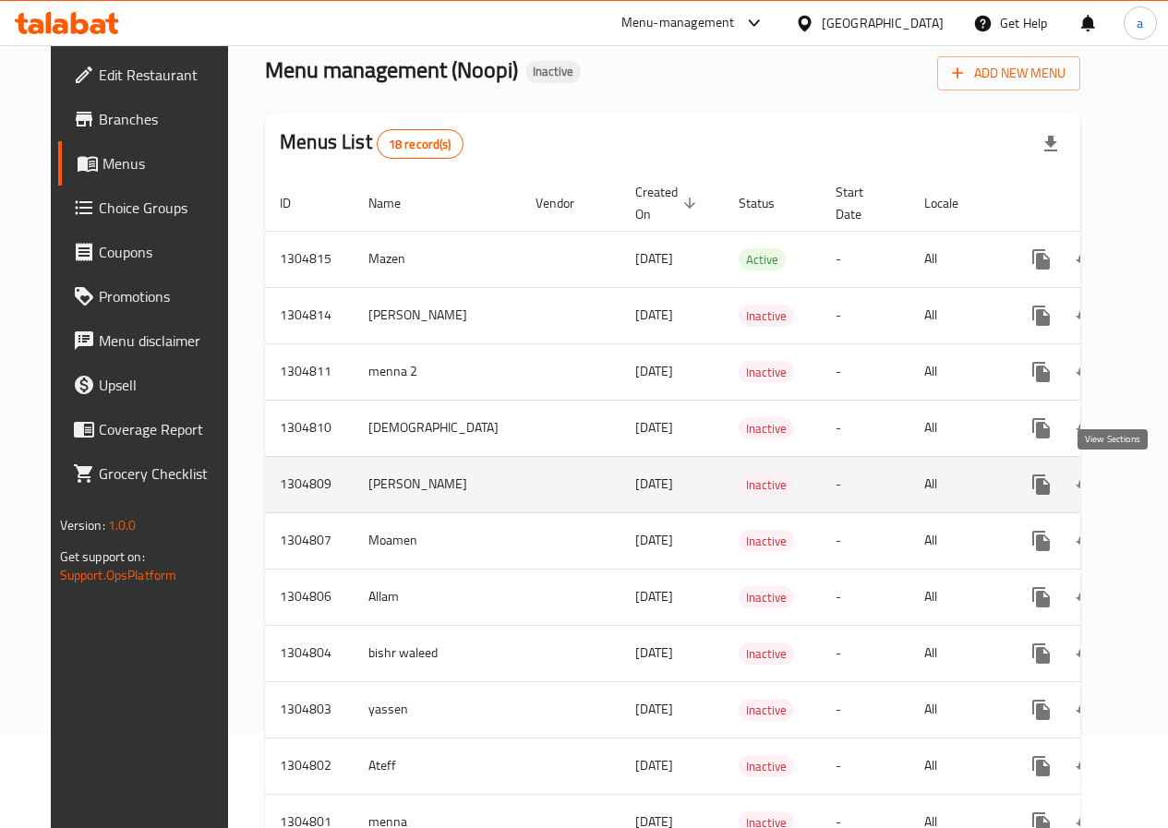
click at [1153, 489] on link "enhanced table" at bounding box center [1175, 485] width 44 height 44
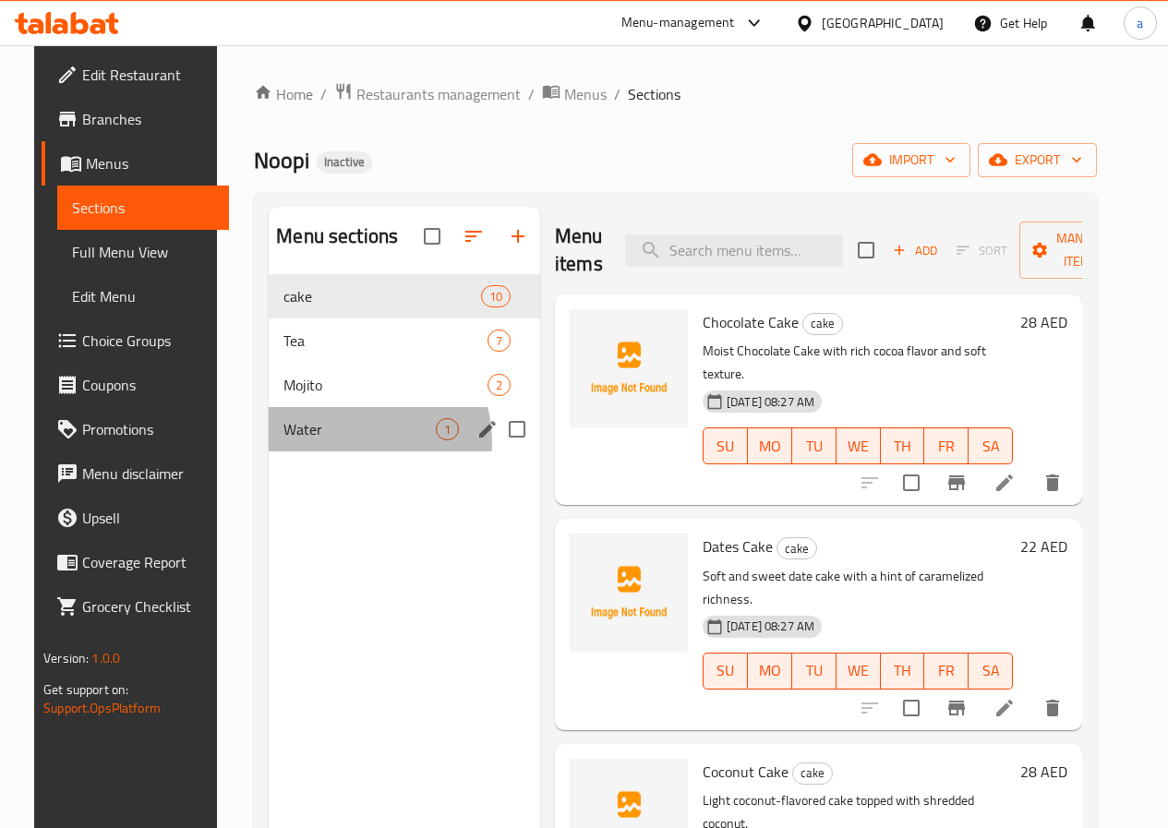
click at [337, 452] on div "Water 1" at bounding box center [405, 429] width 272 height 44
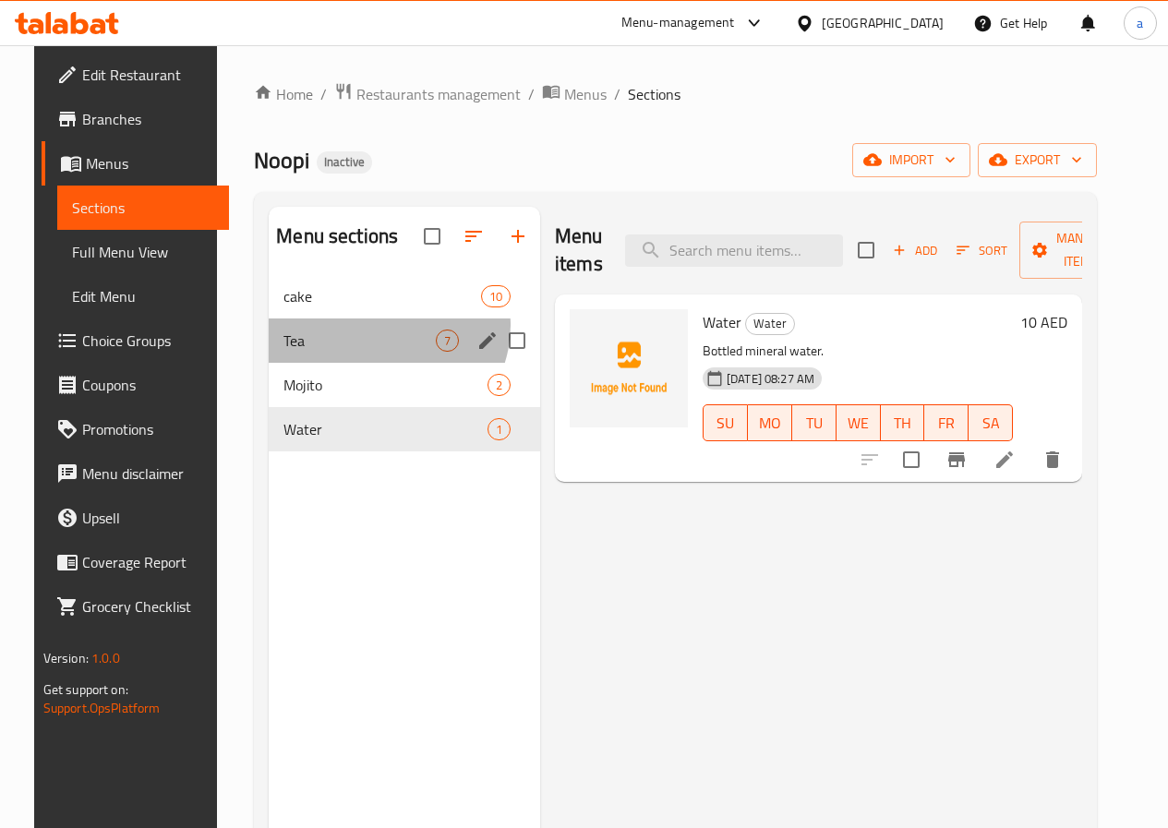
click at [364, 354] on div "Tea 7" at bounding box center [405, 341] width 272 height 44
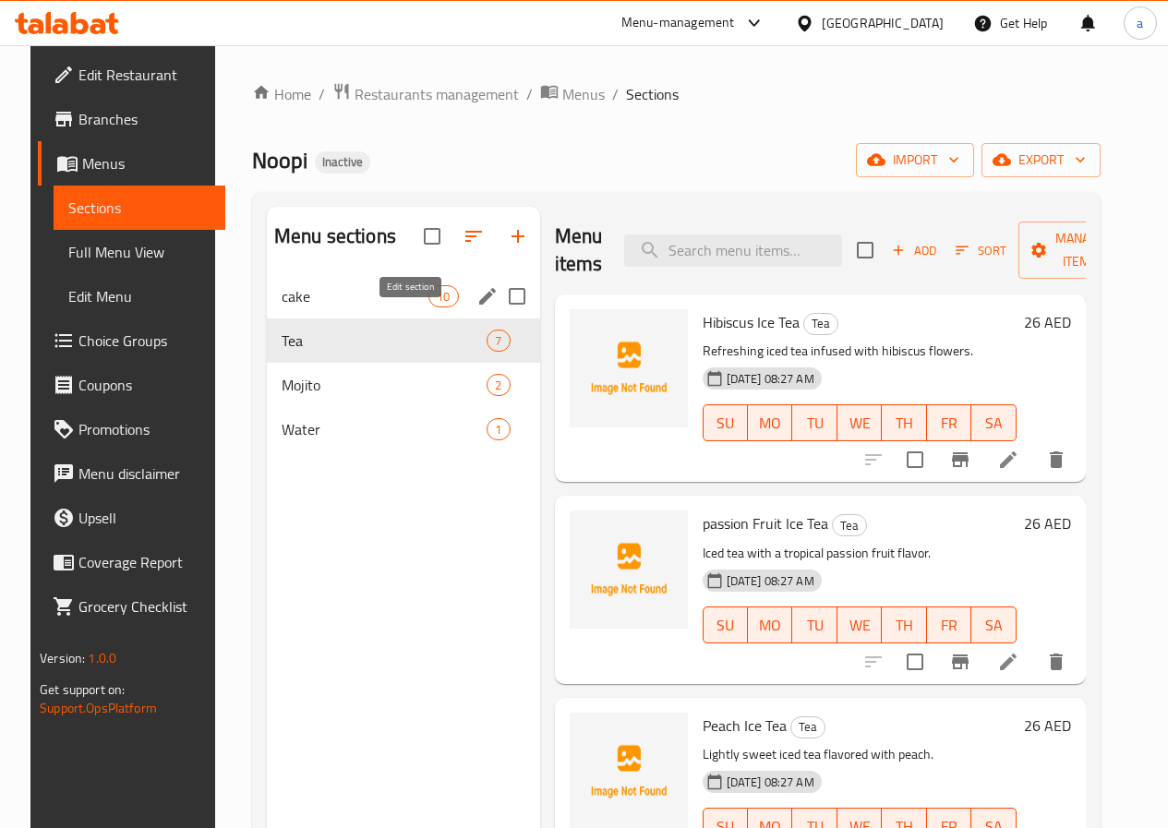
click at [395, 319] on div "cake 10" at bounding box center [403, 296] width 273 height 44
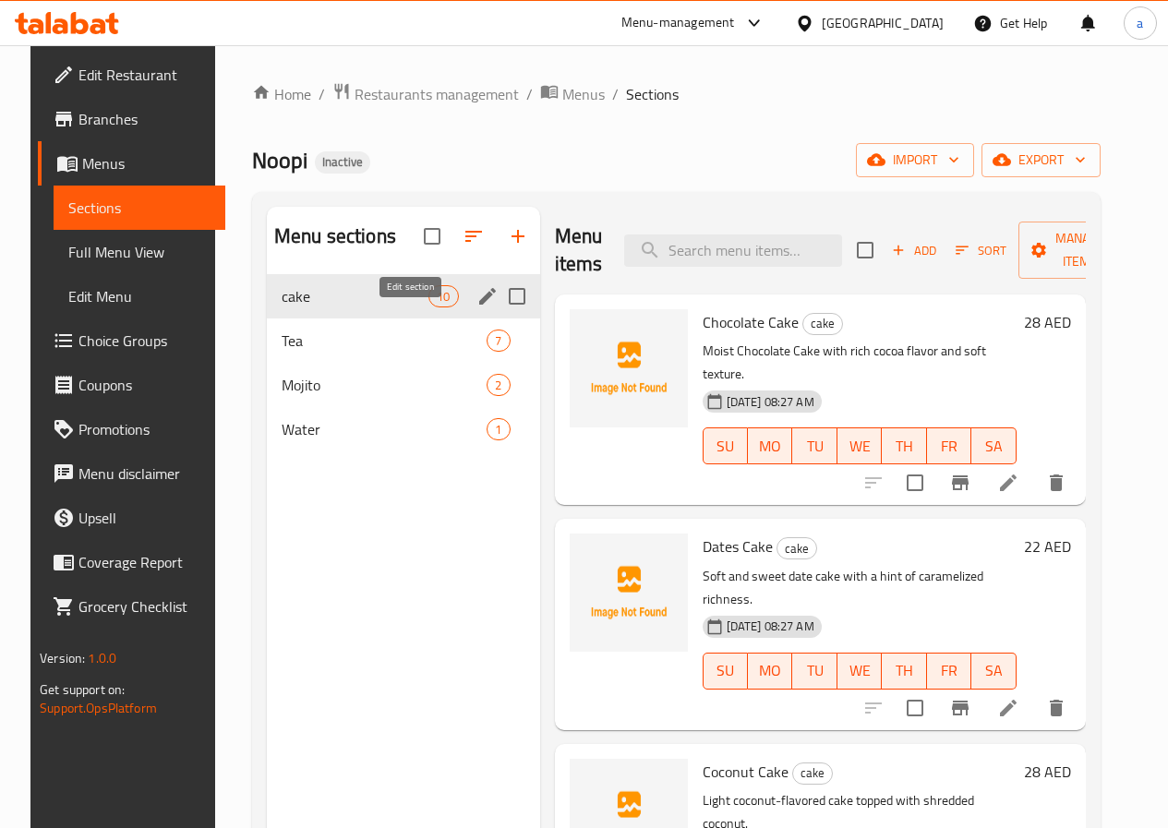
click at [479, 305] on icon "edit" at bounding box center [487, 296] width 17 height 17
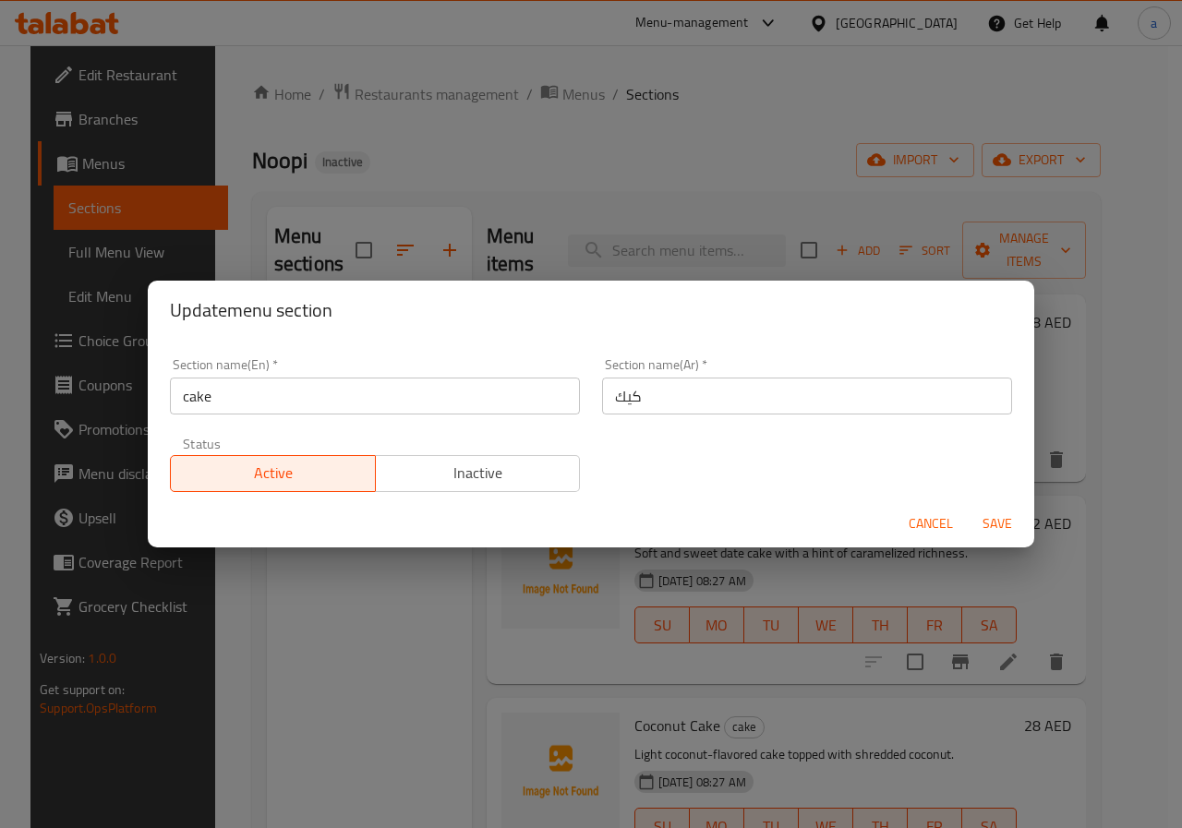
drag, startPoint x: 190, startPoint y: 402, endPoint x: 227, endPoint y: 396, distance: 37.4
click at [192, 402] on input "cake" at bounding box center [375, 396] width 410 height 37
type input "Cake"
click at [1011, 530] on span "Save" at bounding box center [997, 524] width 44 height 23
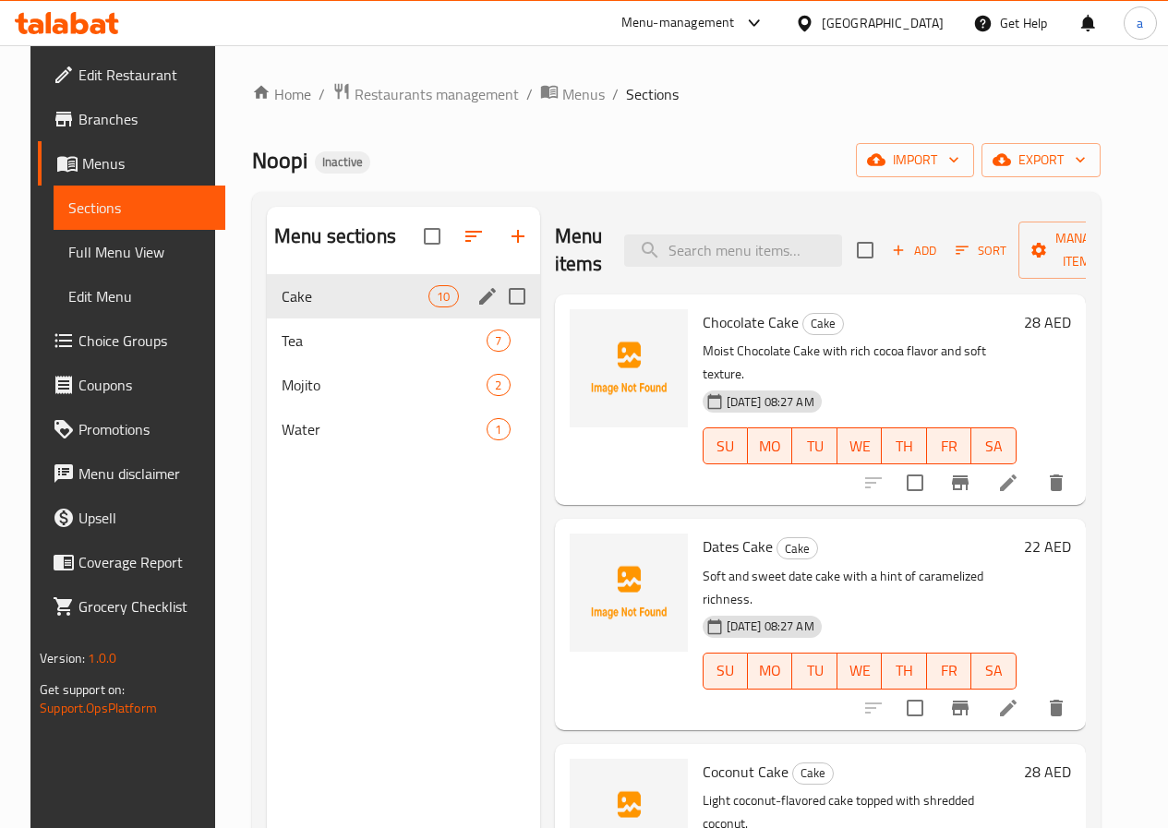
click at [76, 200] on span "Sections" at bounding box center [139, 208] width 142 height 22
click at [121, 261] on span "Full Menu View" at bounding box center [139, 252] width 142 height 22
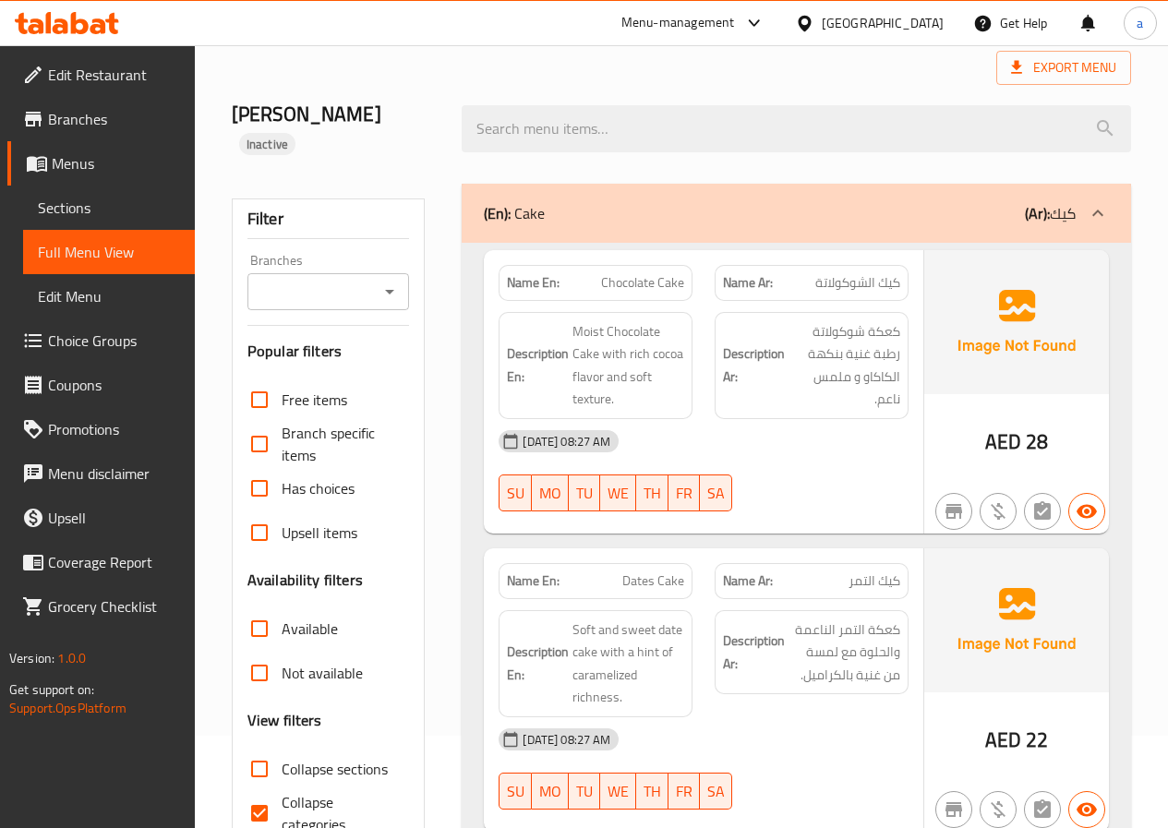
scroll to position [185, 0]
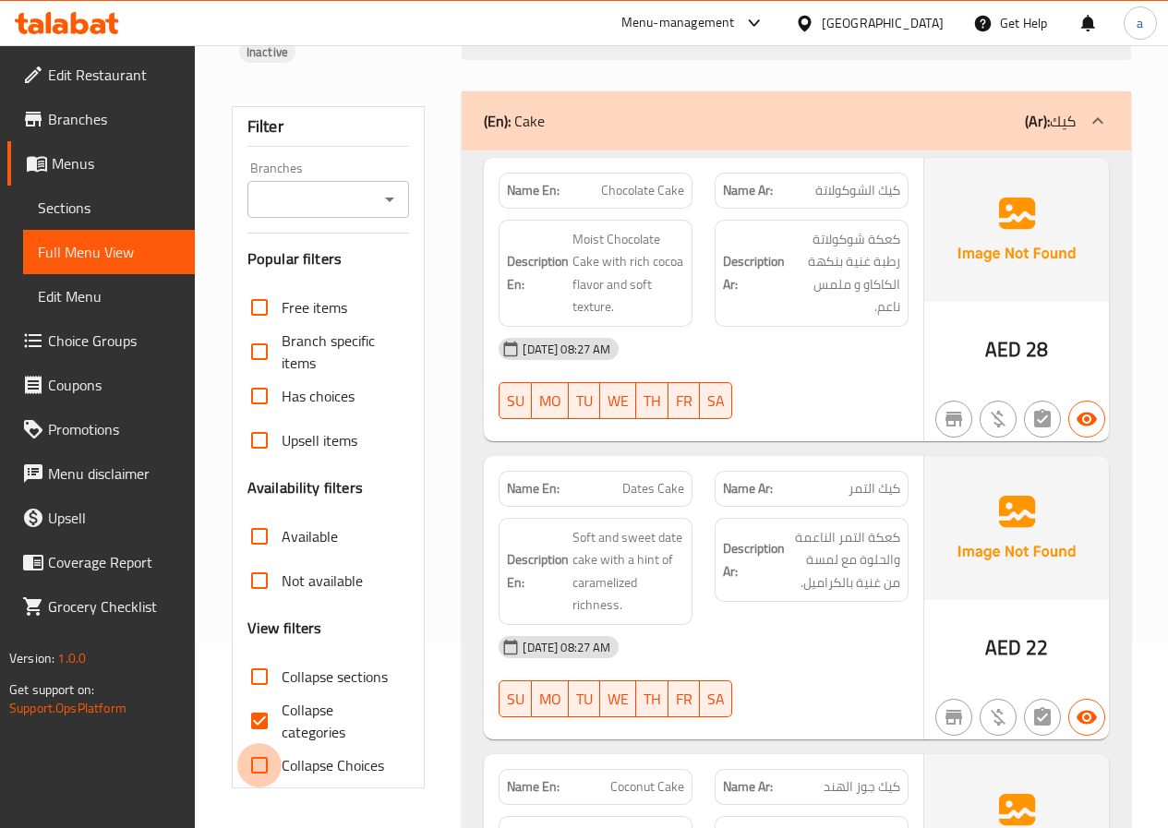
click at [263, 743] on input "Collapse Choices" at bounding box center [259, 765] width 44 height 44
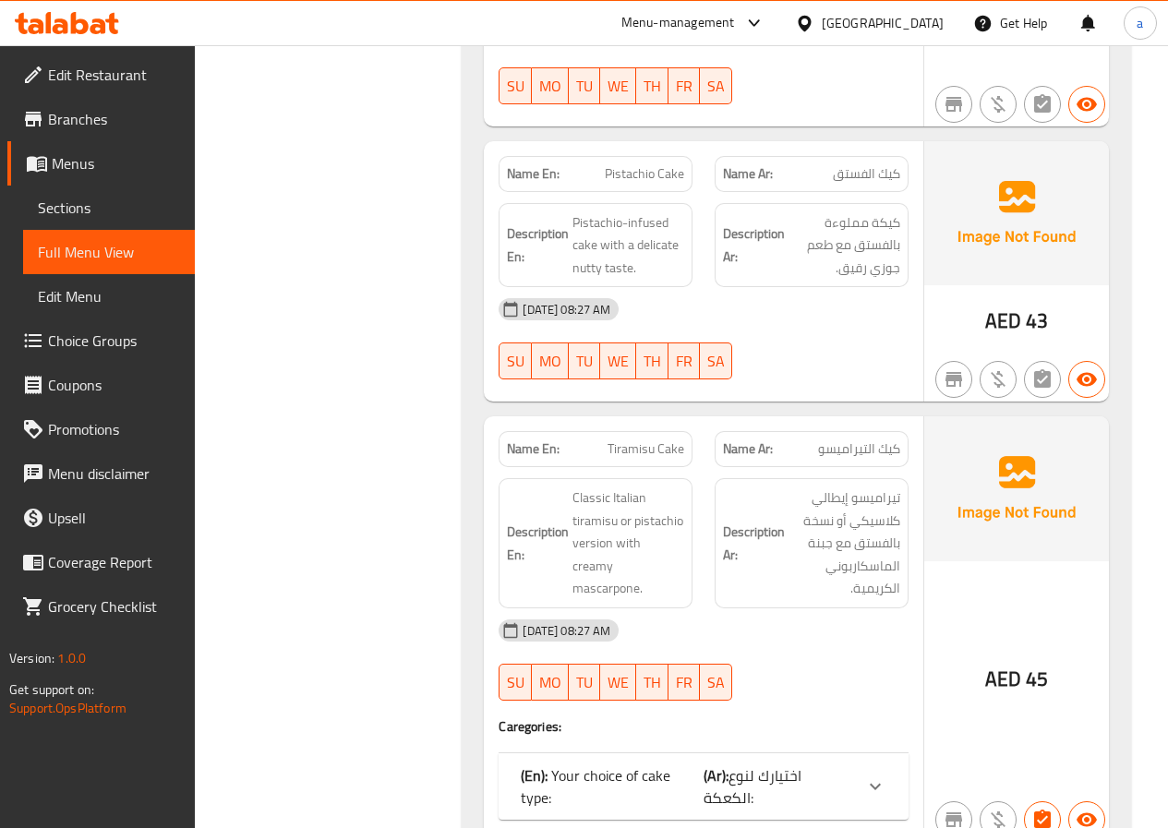
scroll to position [1201, 0]
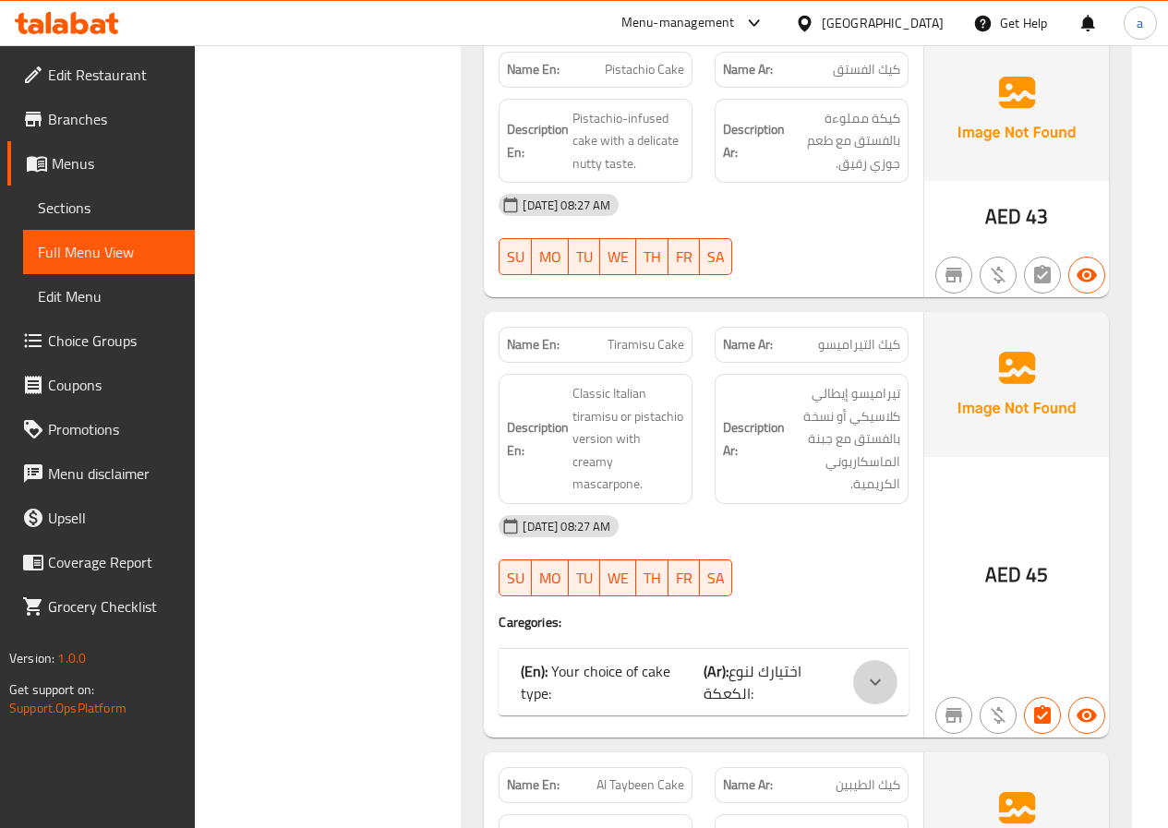
click at [877, 671] on icon at bounding box center [875, 682] width 22 height 22
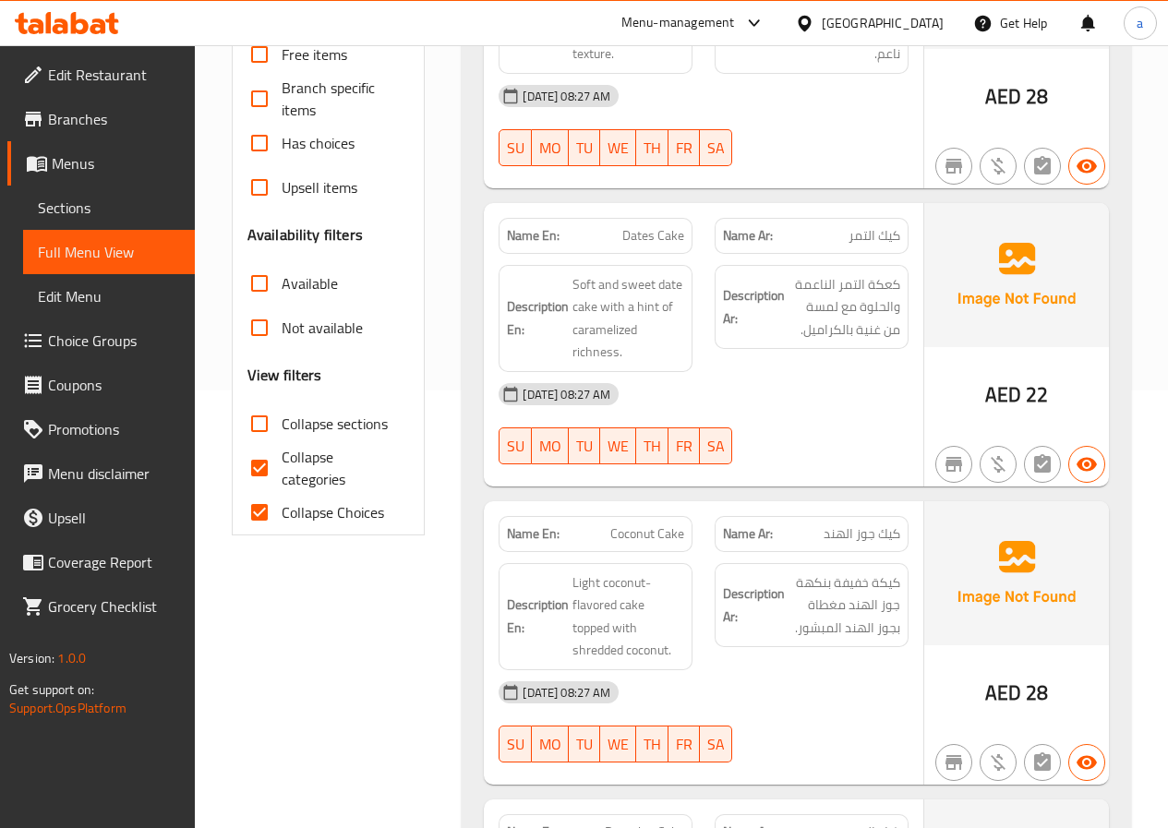
scroll to position [369, 0]
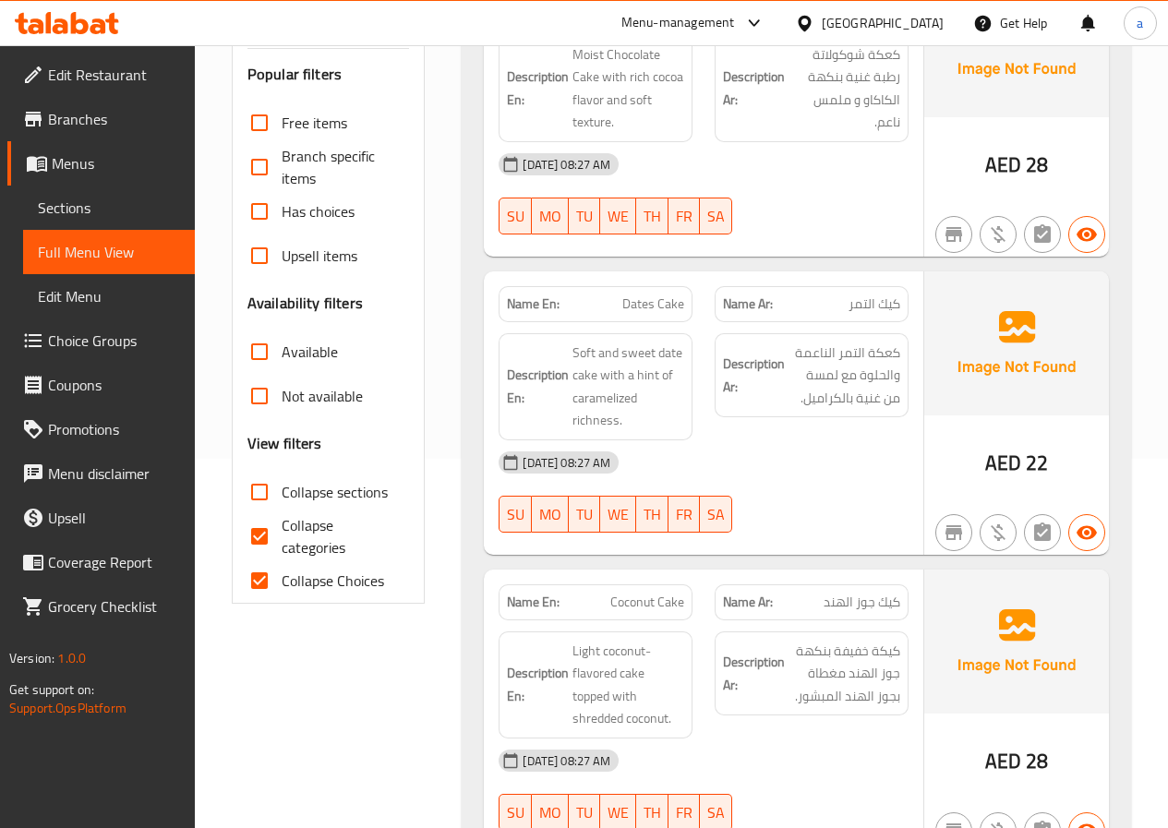
click at [304, 570] on span "Collapse Choices" at bounding box center [333, 581] width 103 height 22
click at [282, 559] on input "Collapse Choices" at bounding box center [259, 581] width 44 height 44
checkbox input "false"
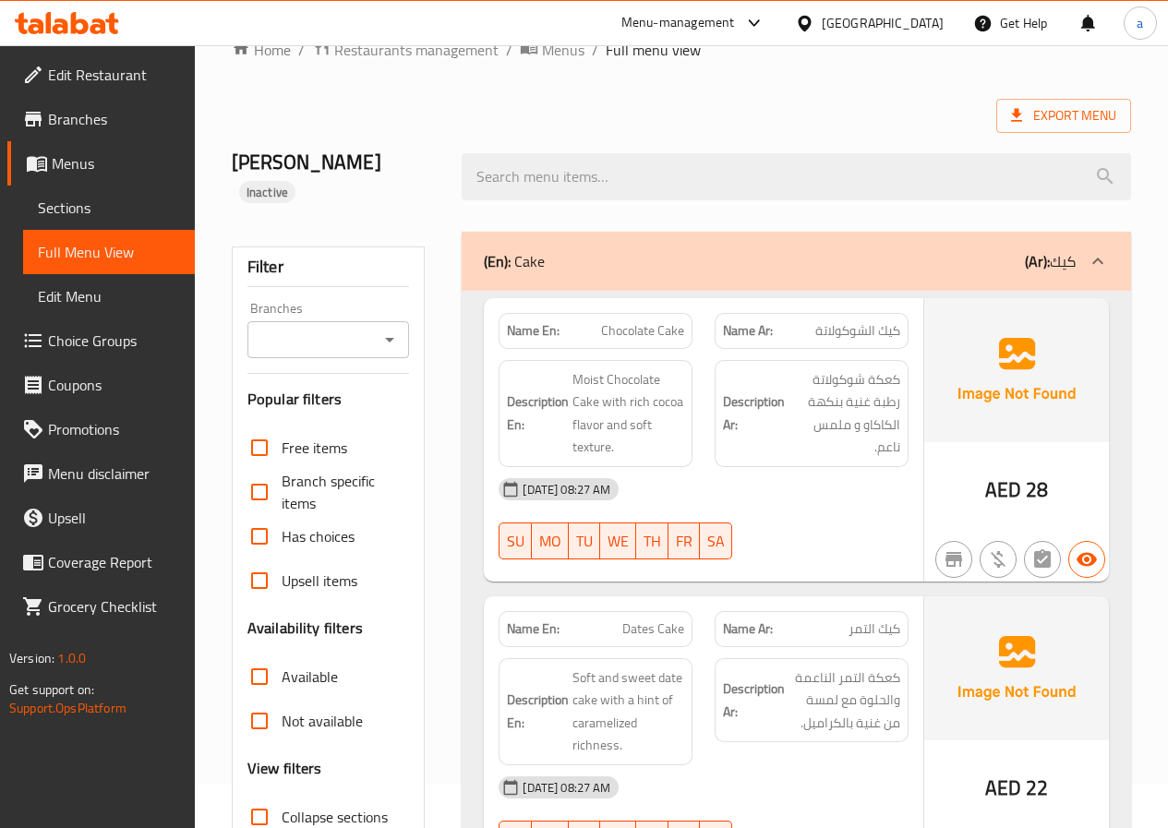
scroll to position [0, 0]
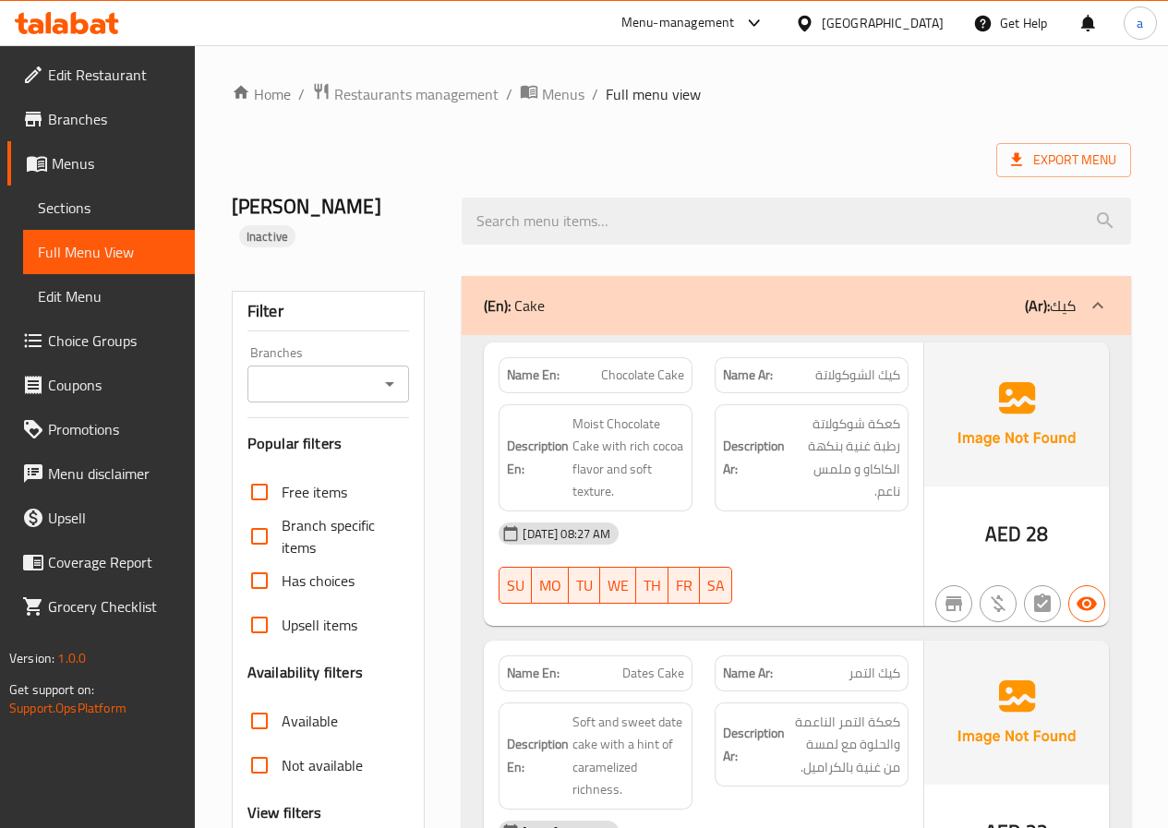
click at [66, 251] on span "Full Menu View" at bounding box center [109, 252] width 142 height 22
click at [89, 215] on span "Sections" at bounding box center [109, 208] width 142 height 22
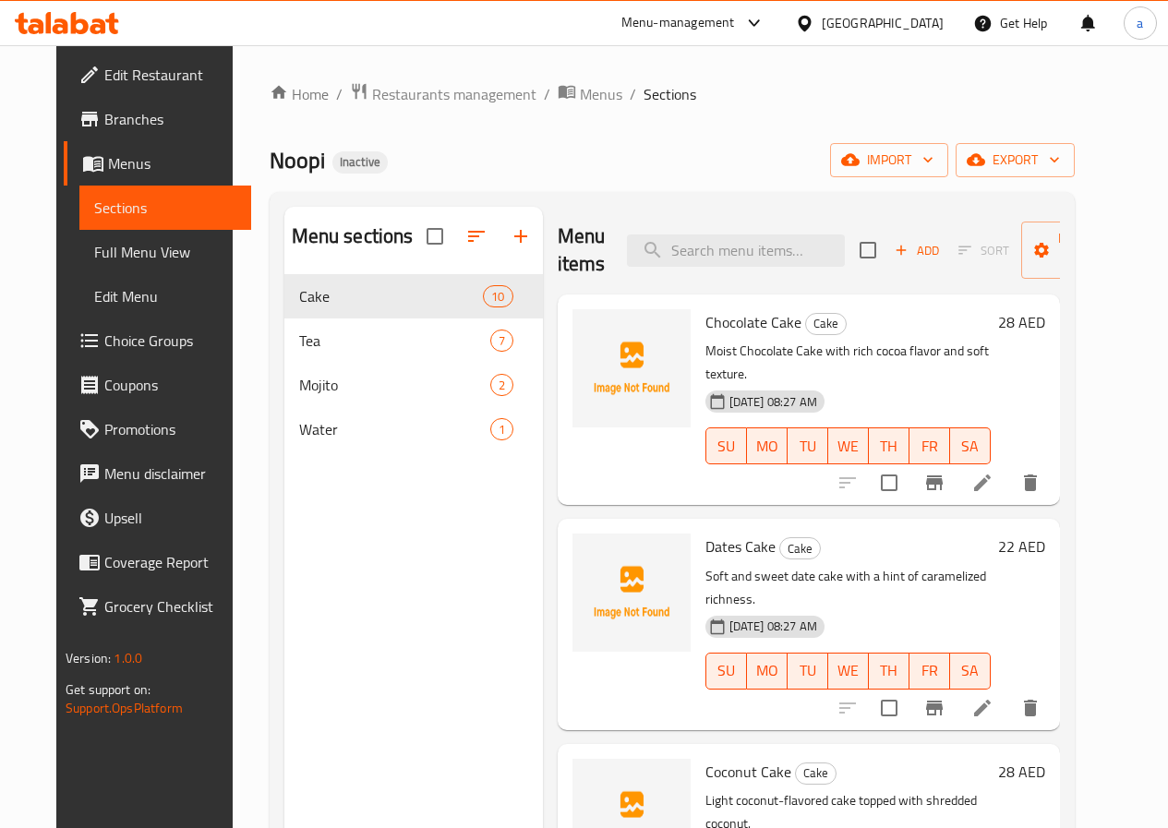
click at [108, 166] on span "Menus" at bounding box center [172, 163] width 128 height 22
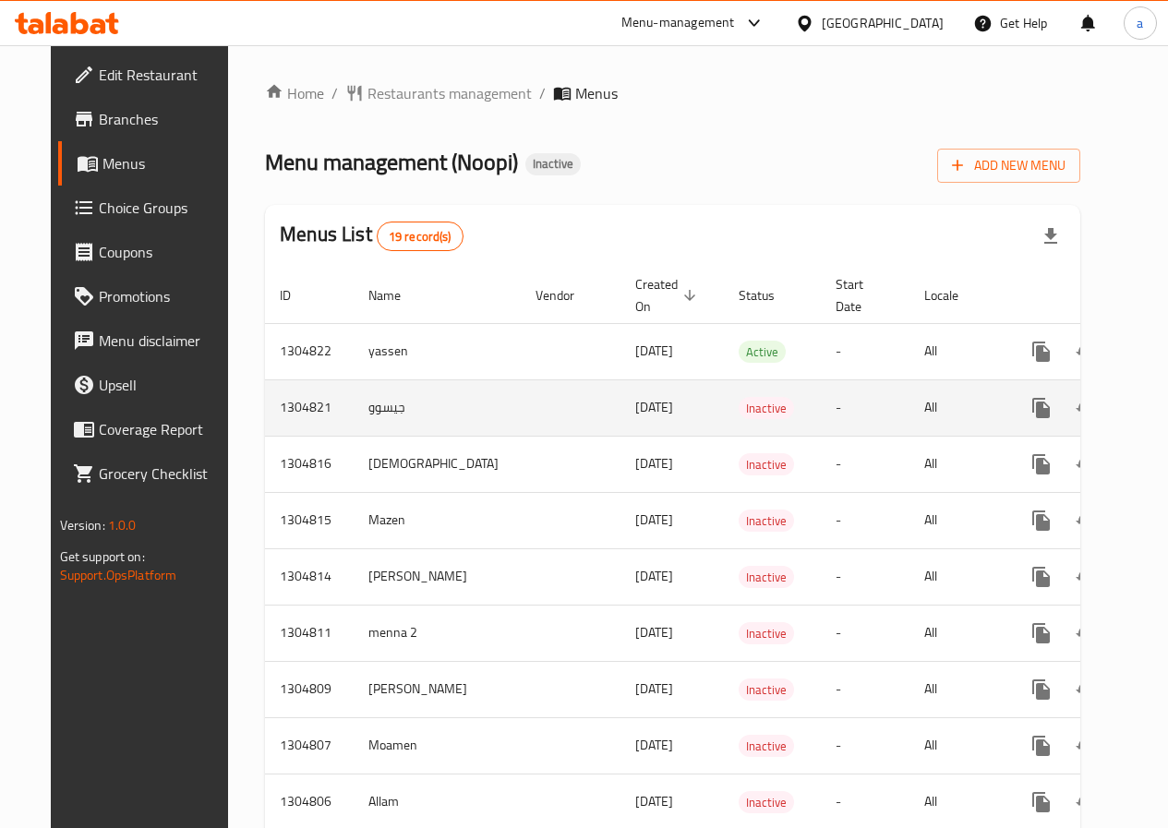
click at [354, 411] on td "جيسوو" at bounding box center [437, 408] width 167 height 56
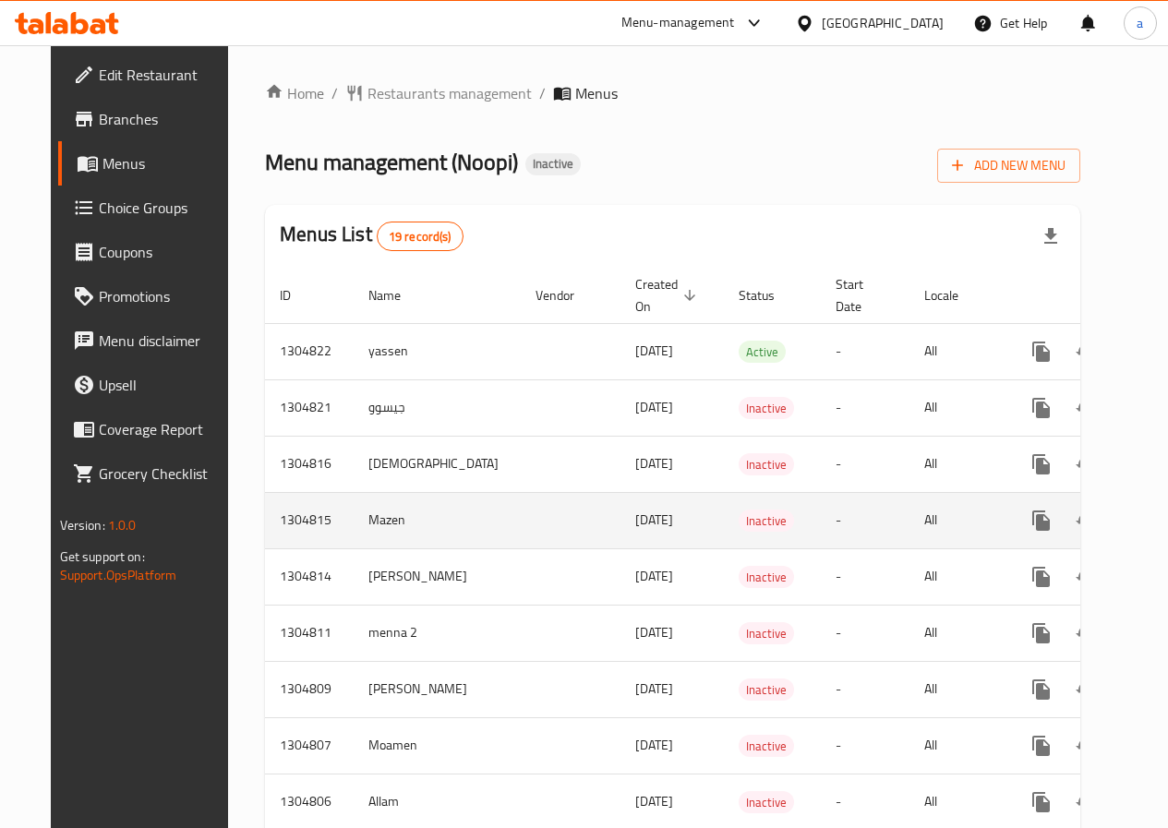
drag, startPoint x: 345, startPoint y: 408, endPoint x: 326, endPoint y: 530, distance: 123.4
click at [354, 530] on td "Mazen" at bounding box center [437, 520] width 167 height 56
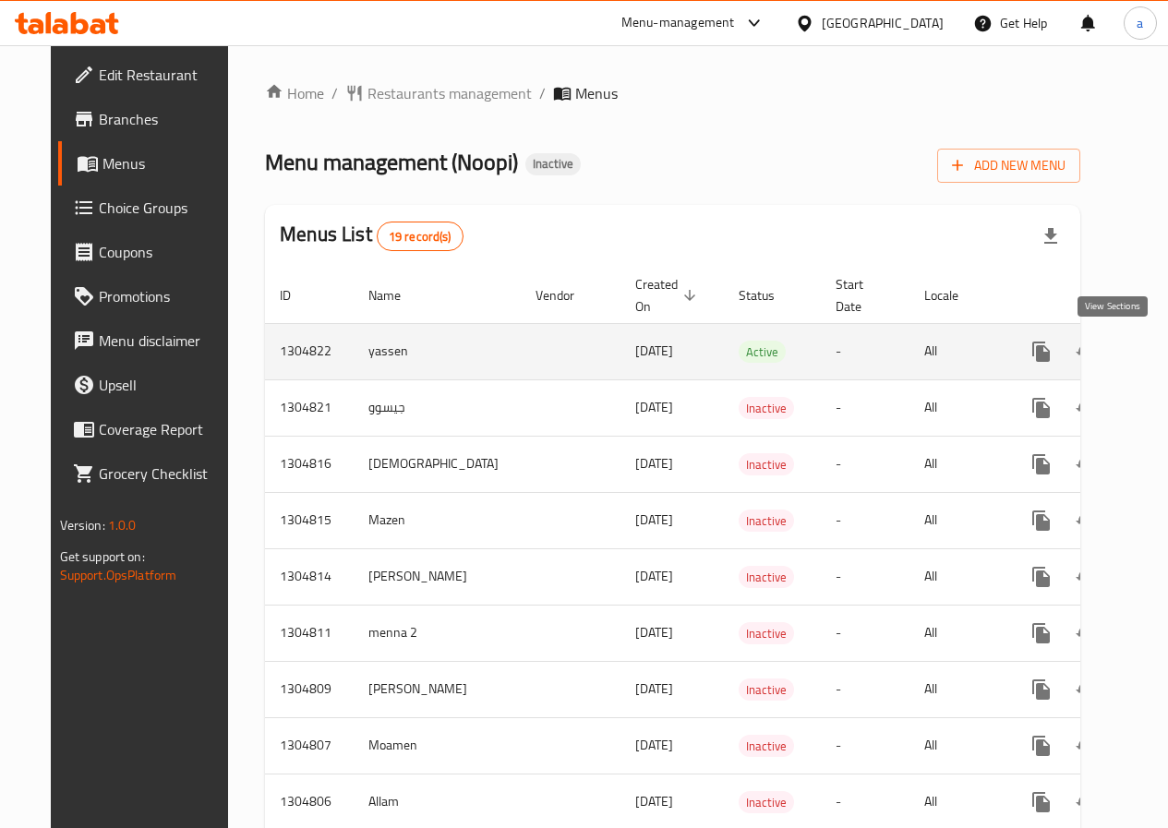
click at [1164, 362] on icon "enhanced table" at bounding box center [1175, 352] width 22 height 22
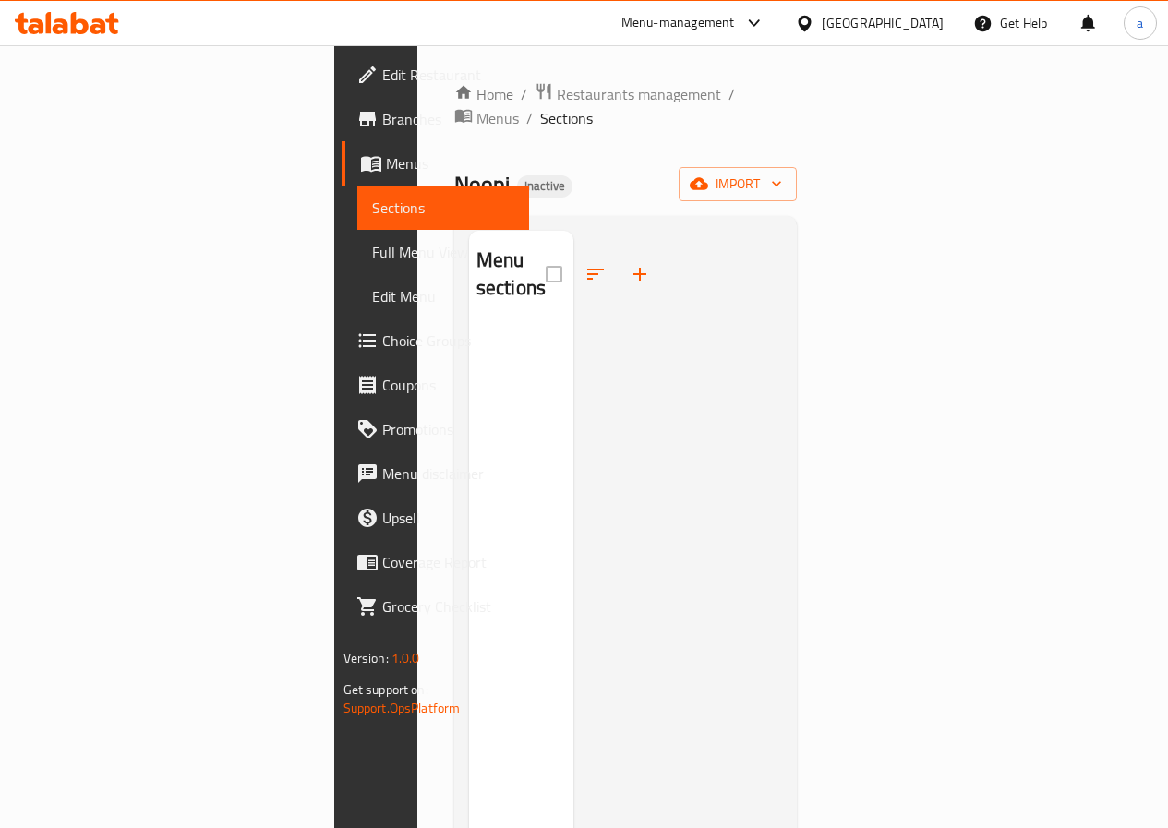
click at [372, 211] on span "Sections" at bounding box center [443, 208] width 142 height 22
click at [386, 154] on span "Menus" at bounding box center [450, 163] width 128 height 22
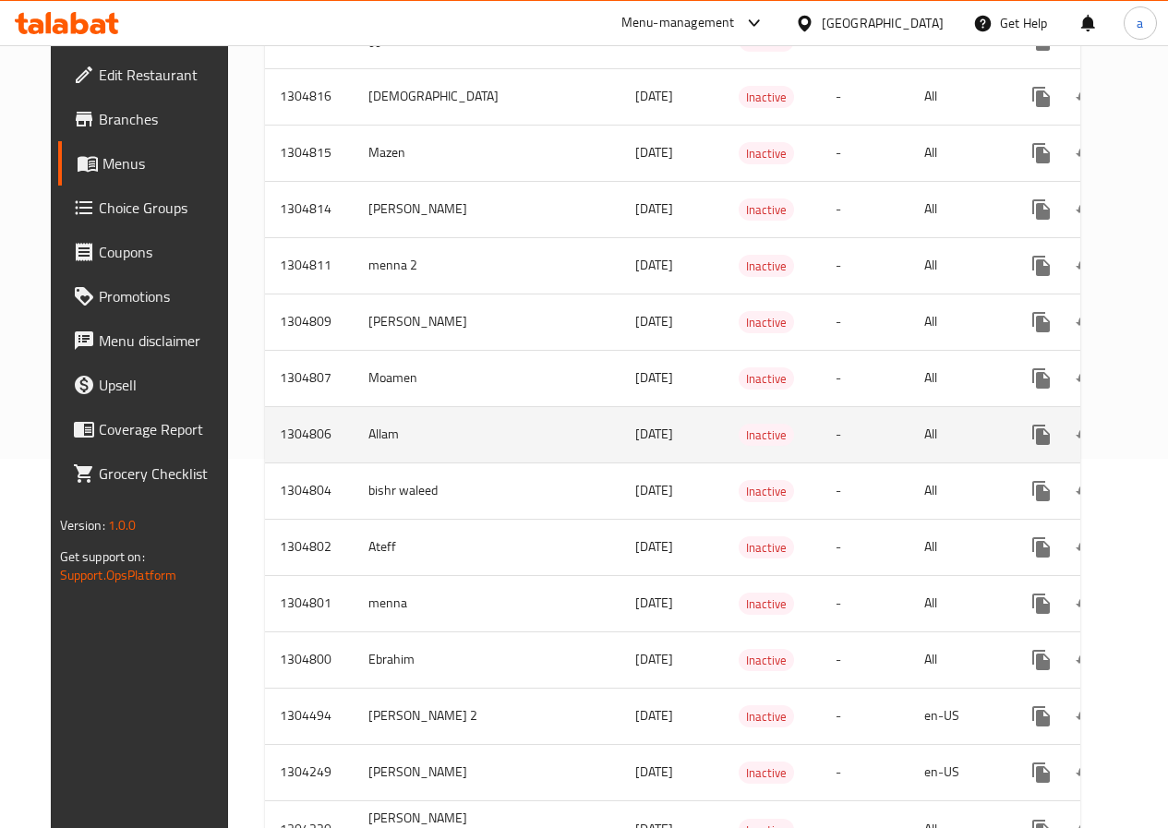
scroll to position [634, 0]
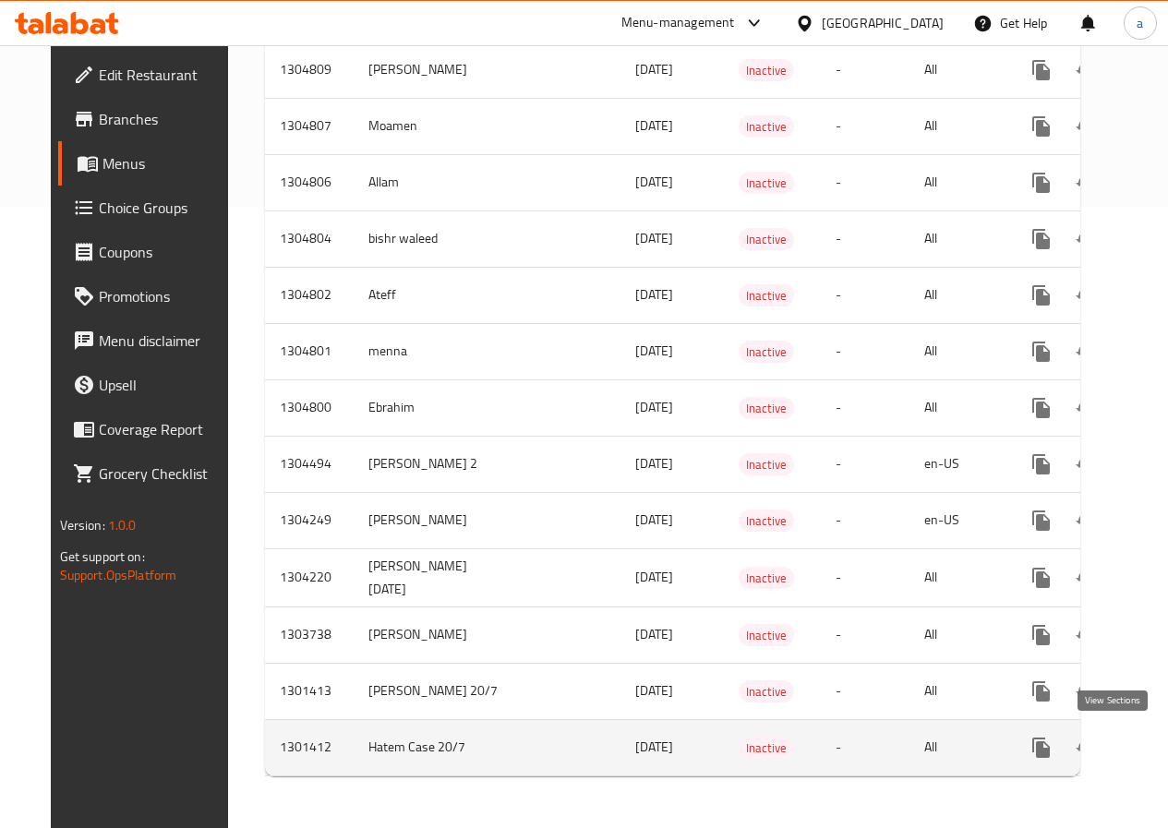
click at [1153, 726] on link "enhanced table" at bounding box center [1175, 748] width 44 height 44
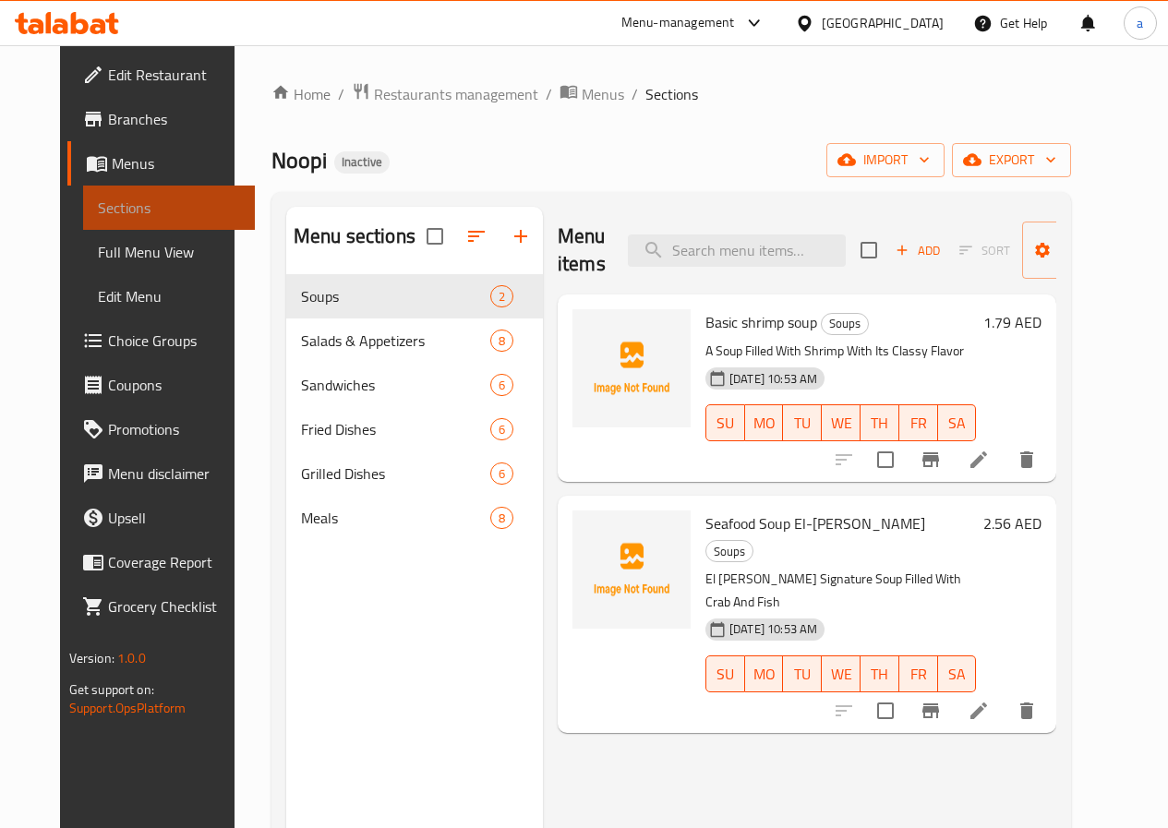
click at [151, 211] on span "Sections" at bounding box center [169, 208] width 142 height 22
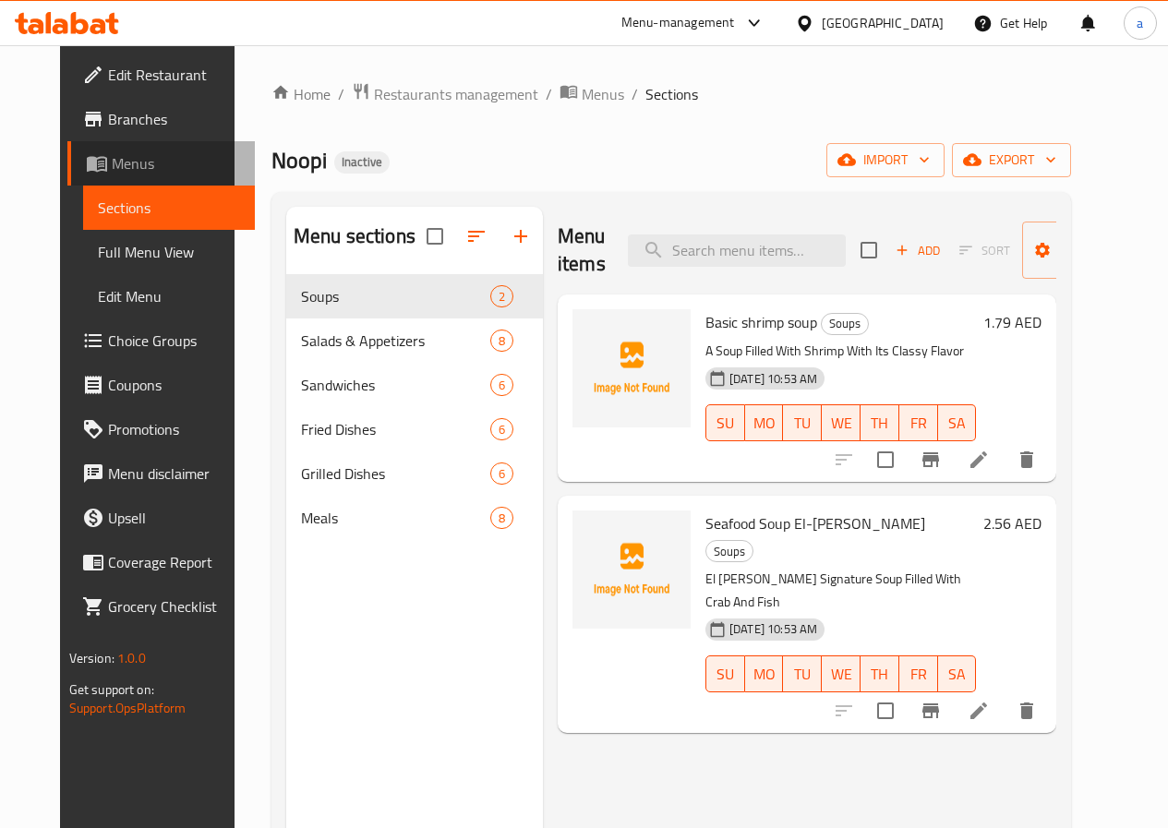
click at [112, 160] on span "Menus" at bounding box center [176, 163] width 128 height 22
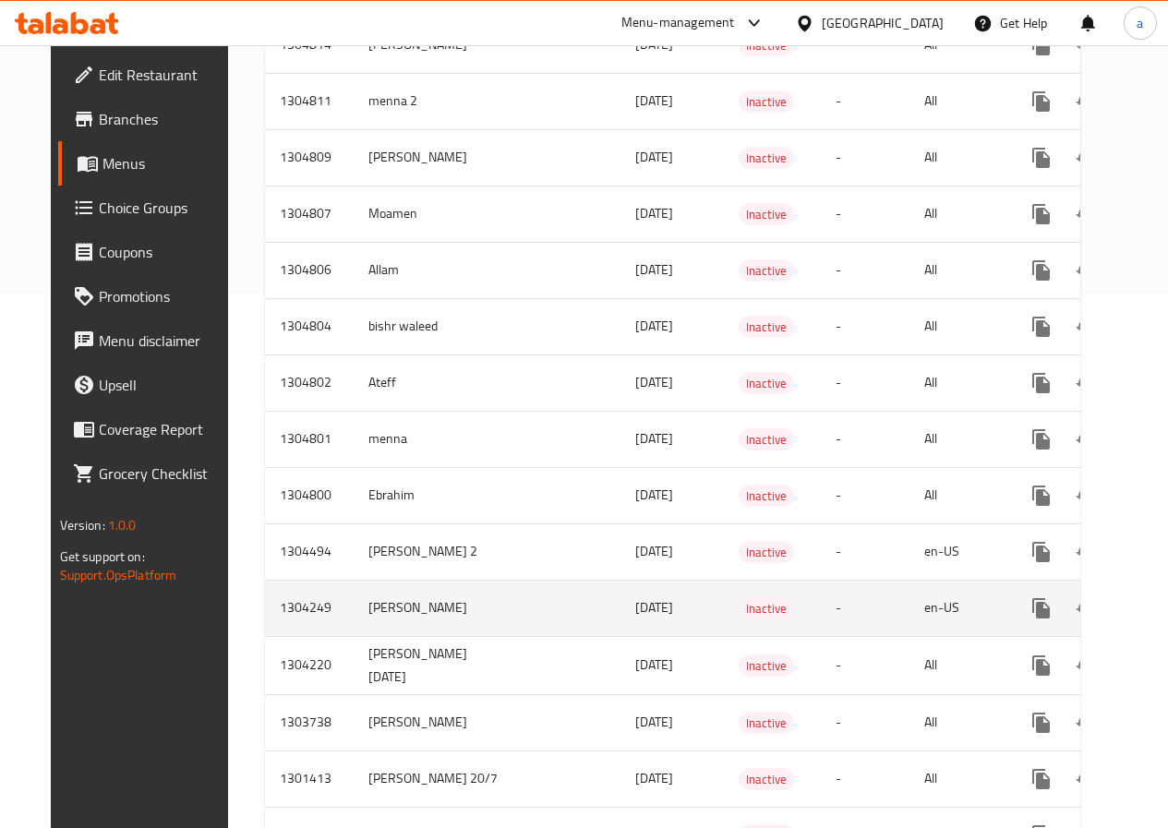
scroll to position [634, 0]
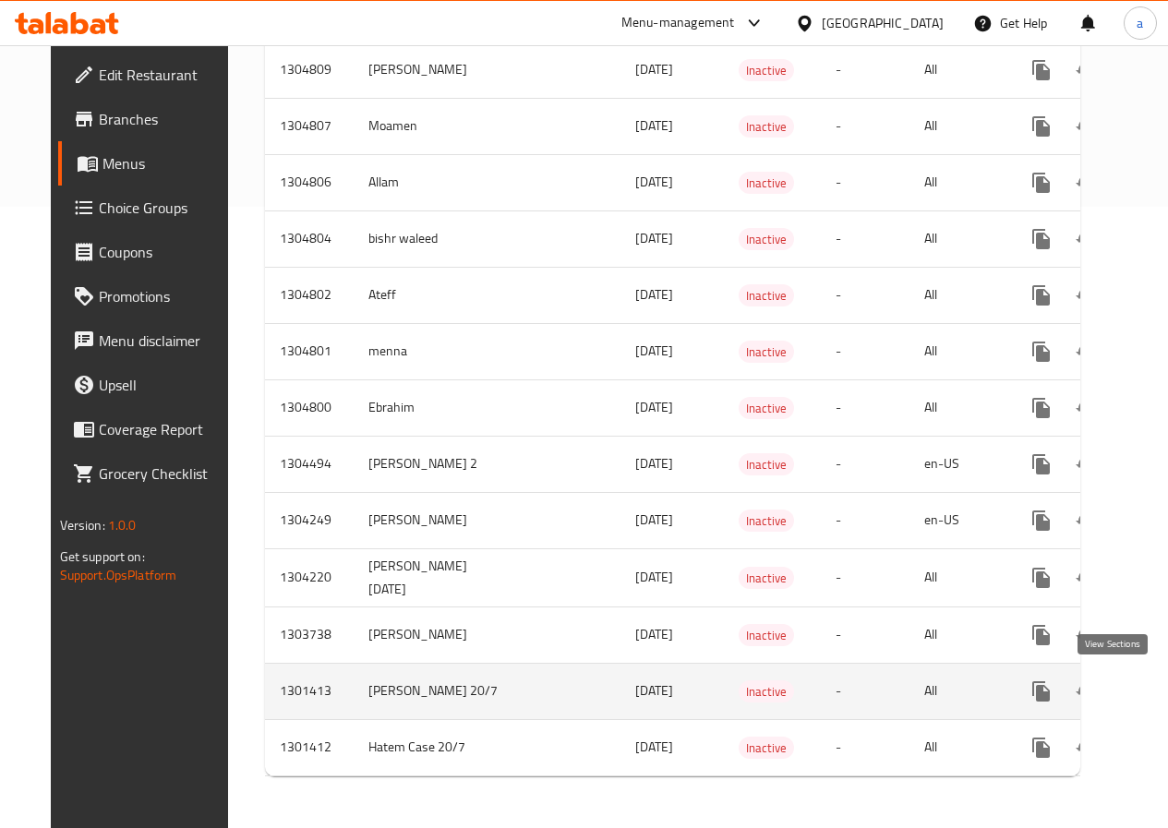
click at [1164, 684] on icon "enhanced table" at bounding box center [1175, 692] width 22 height 22
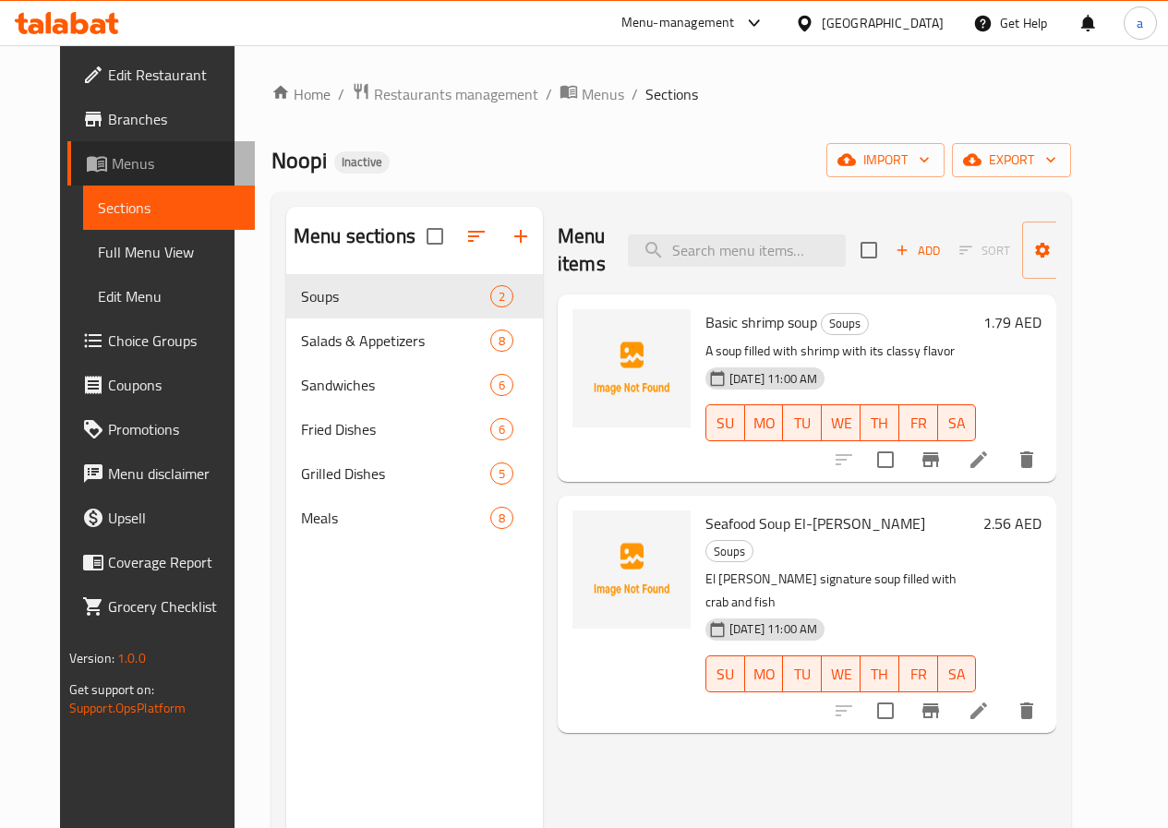
click at [112, 169] on span "Menus" at bounding box center [176, 163] width 128 height 22
